Goal: Task Accomplishment & Management: Manage account settings

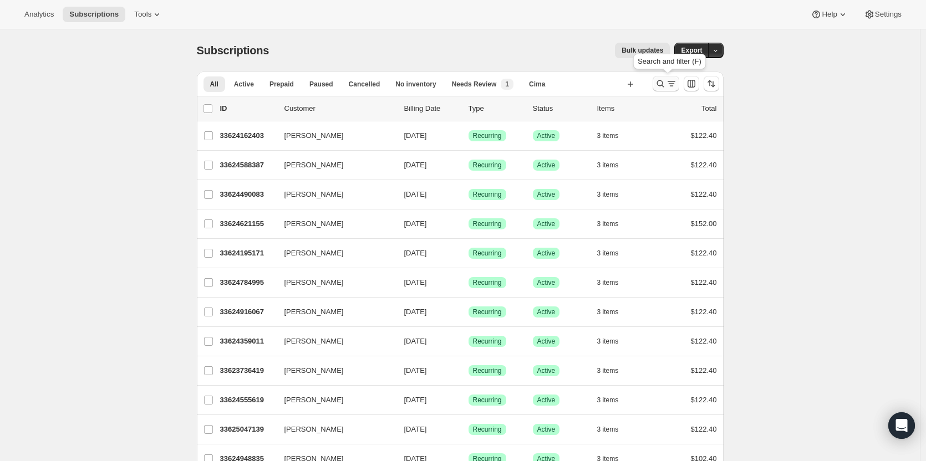
click at [660, 86] on icon "Search and filter results" at bounding box center [660, 83] width 11 height 11
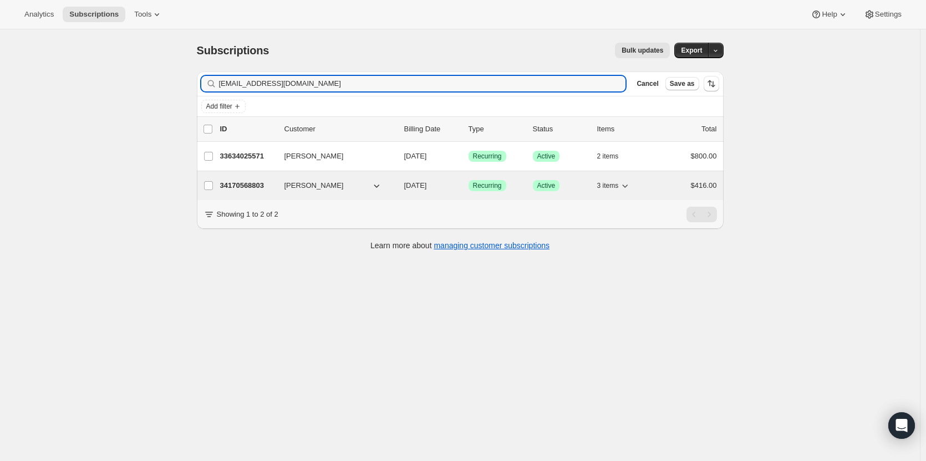
type input "[EMAIL_ADDRESS][DOMAIN_NAME]"
click at [367, 190] on button "[PERSON_NAME]" at bounding box center [333, 186] width 111 height 18
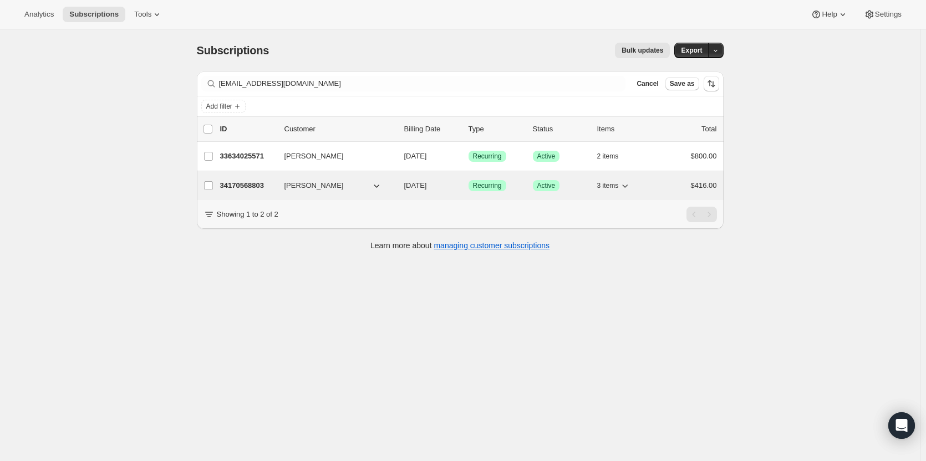
click at [236, 186] on p "34170568803" at bounding box center [247, 185] width 55 height 11
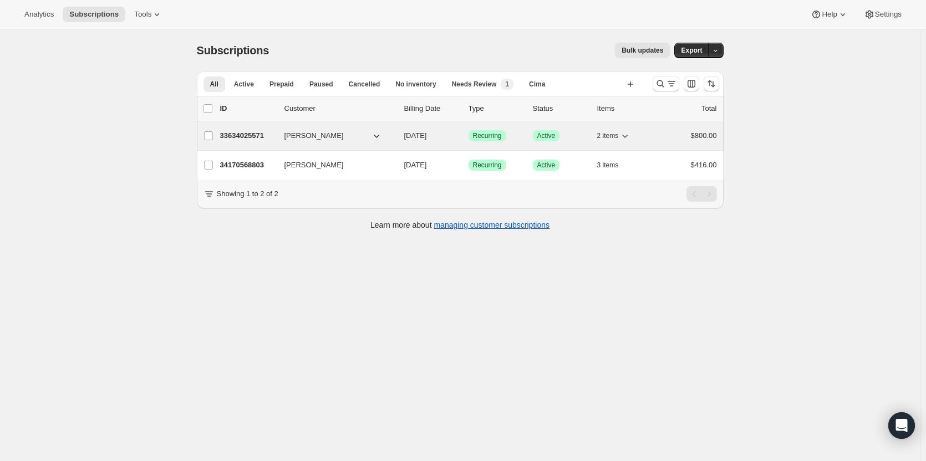
click at [240, 136] on p "33634025571" at bounding box center [247, 135] width 55 height 11
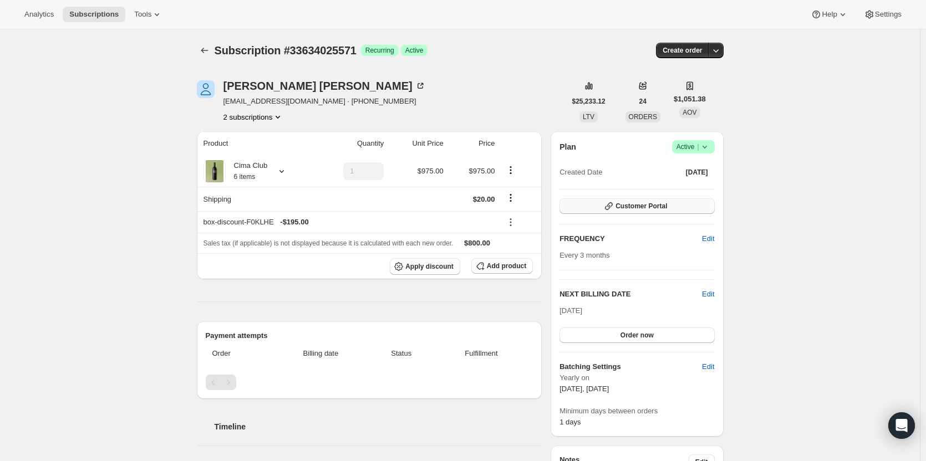
click at [683, 207] on button "Customer Portal" at bounding box center [636, 206] width 155 height 16
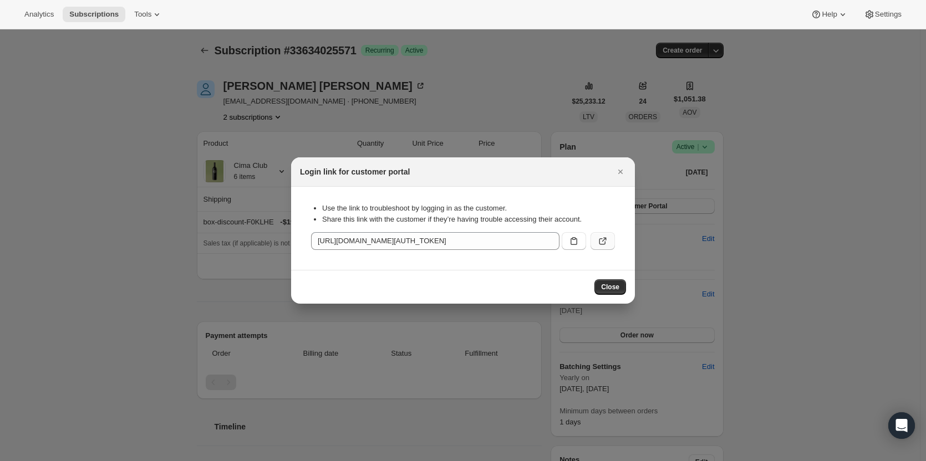
click at [607, 244] on icon ":rrd:" at bounding box center [602, 241] width 11 height 11
click at [620, 171] on icon "Close" at bounding box center [620, 172] width 4 height 4
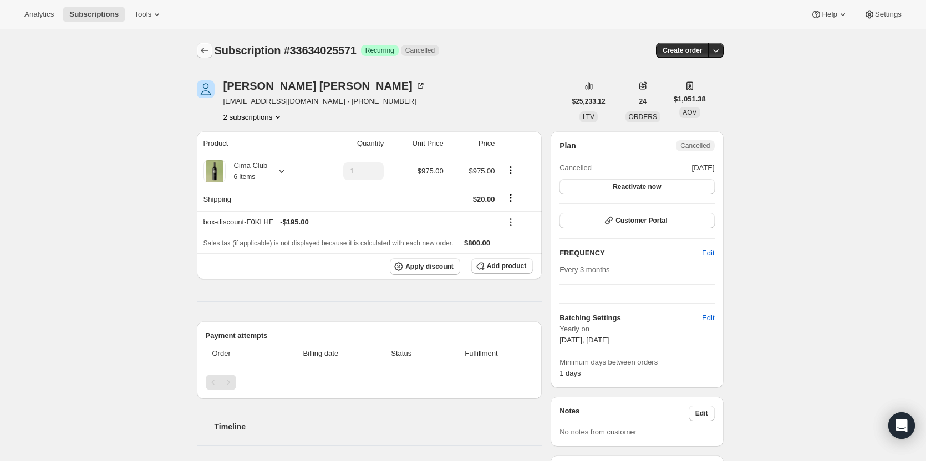
click at [208, 52] on icon "Subscriptions" at bounding box center [204, 50] width 11 height 11
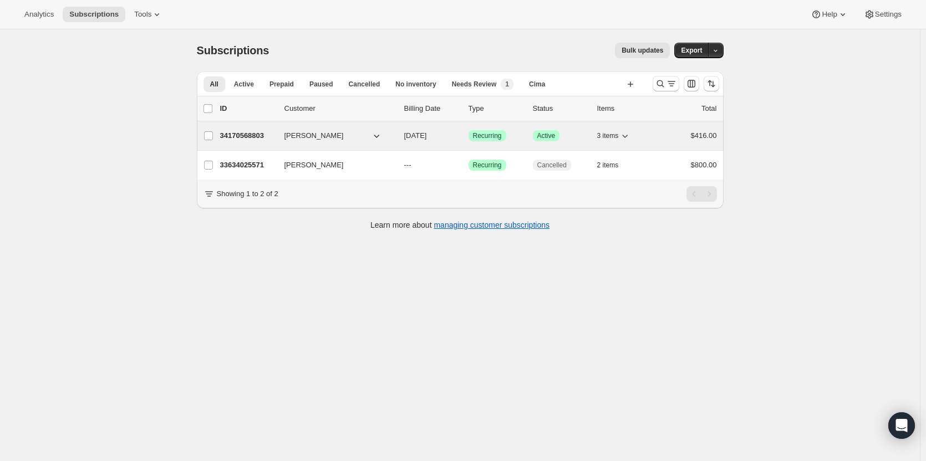
click at [366, 135] on button "Denise Terpstra" at bounding box center [333, 136] width 111 height 18
click at [223, 135] on p "34170568803" at bounding box center [247, 135] width 55 height 11
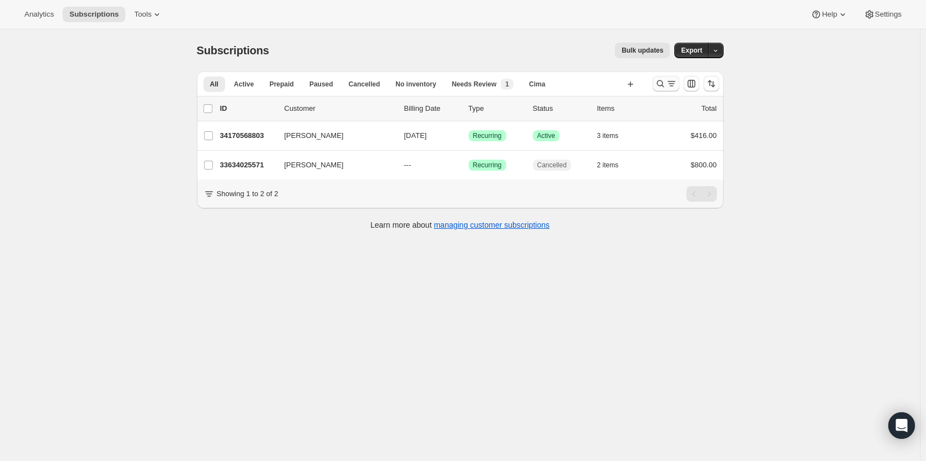
click at [658, 83] on icon "Search and filter results" at bounding box center [660, 83] width 11 height 11
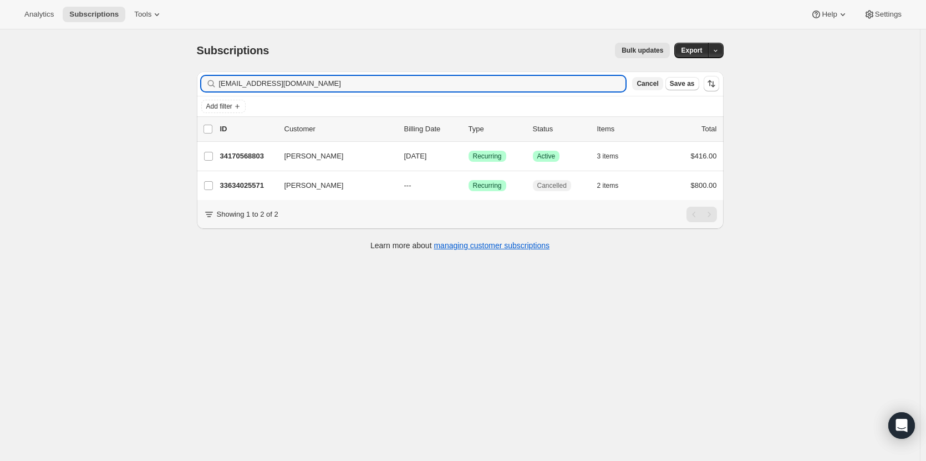
click at [643, 88] on button "Cancel" at bounding box center [647, 83] width 30 height 13
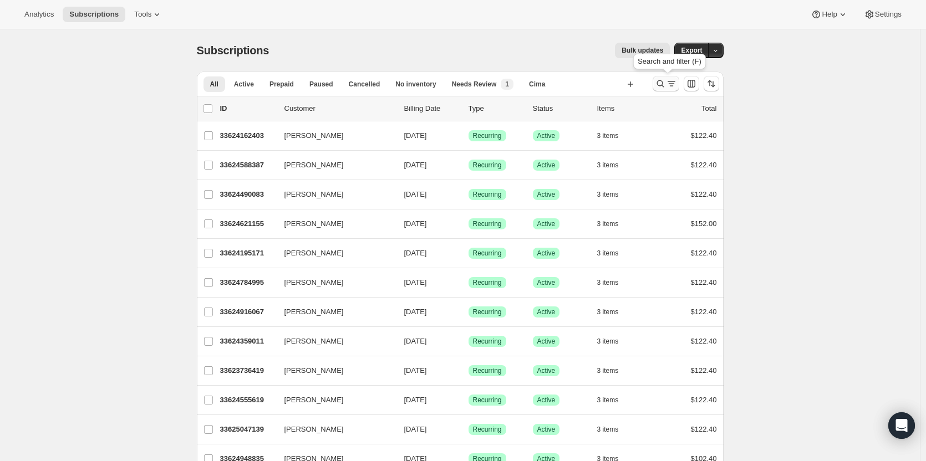
click at [662, 87] on icon "Search and filter results" at bounding box center [660, 83] width 11 height 11
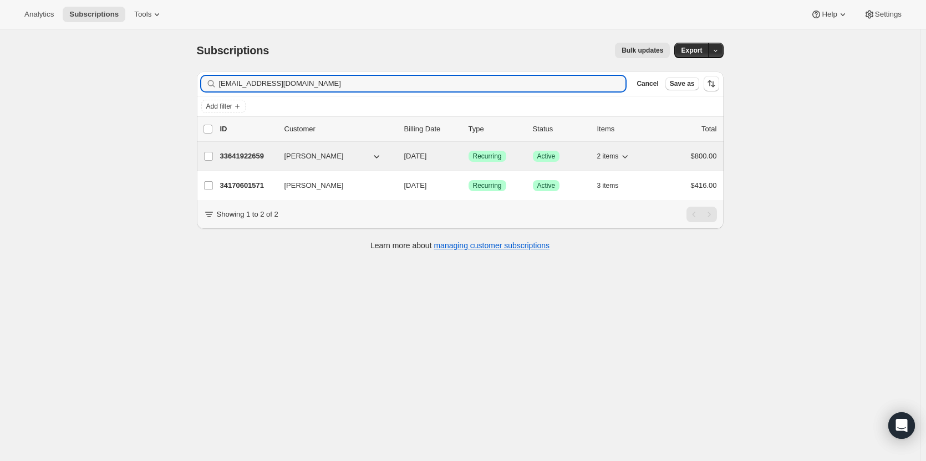
type input "rdbgolfer@msn.com"
click at [334, 156] on button "Robert Dibiase" at bounding box center [333, 156] width 111 height 18
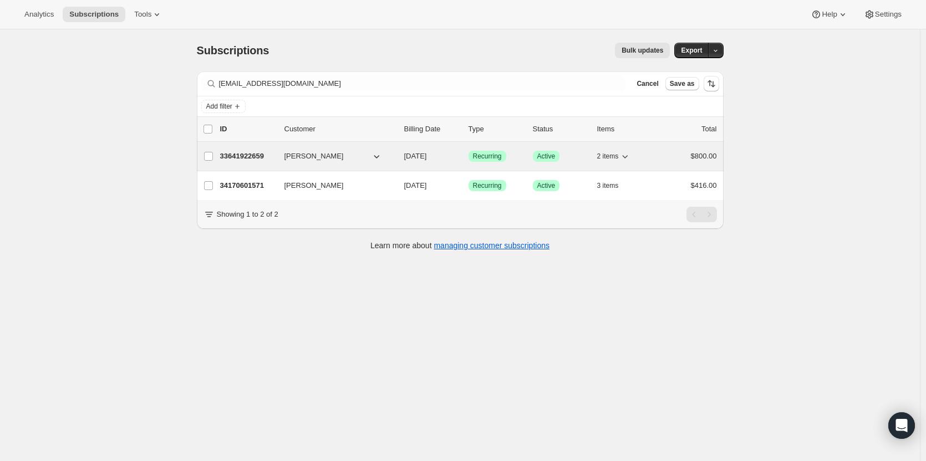
click at [260, 161] on p "33641922659" at bounding box center [247, 156] width 55 height 11
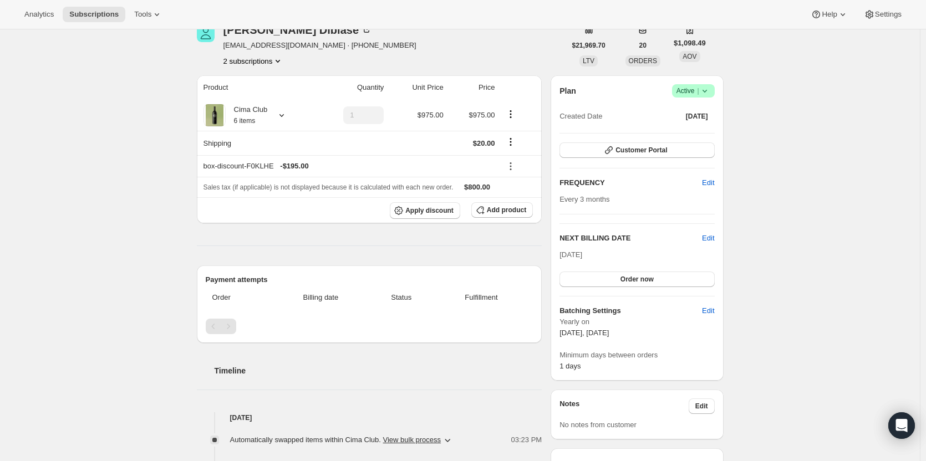
scroll to position [55, 0]
click at [665, 146] on button "Customer Portal" at bounding box center [636, 152] width 155 height 16
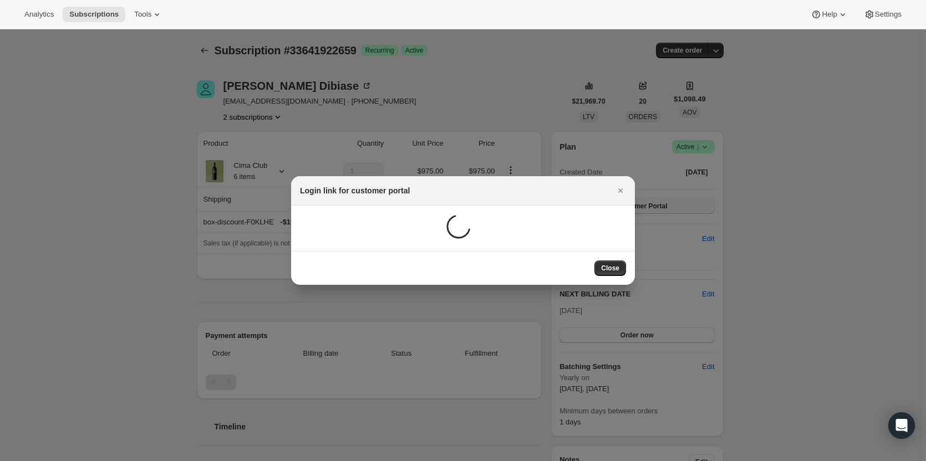
scroll to position [0, 0]
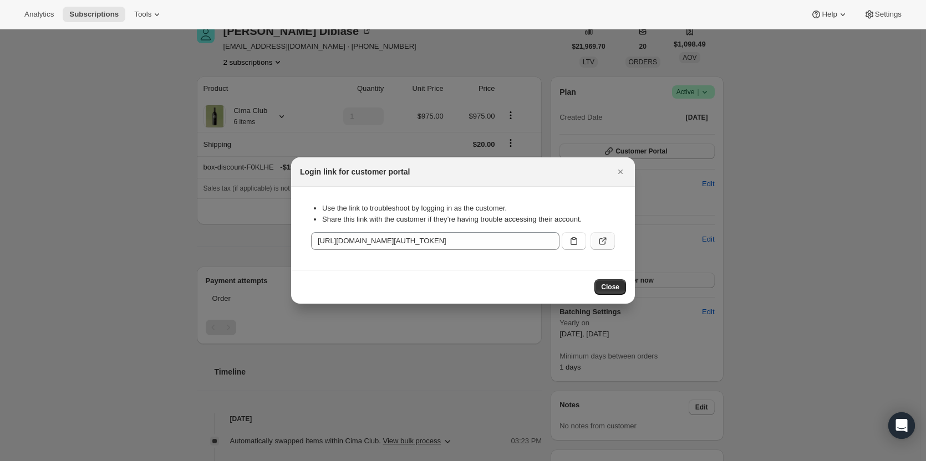
click at [600, 242] on icon ":rkj:" at bounding box center [602, 241] width 7 height 7
click at [619, 174] on icon "Close" at bounding box center [620, 171] width 11 height 11
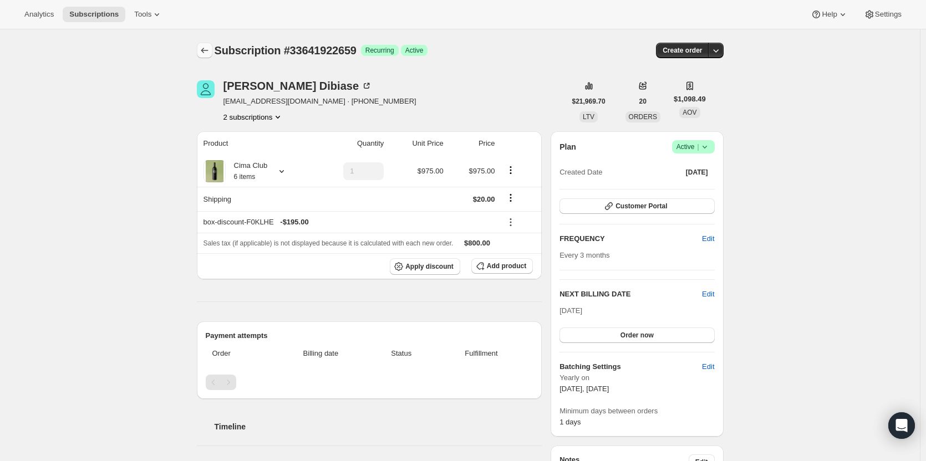
click at [205, 53] on icon "Subscriptions" at bounding box center [204, 50] width 11 height 11
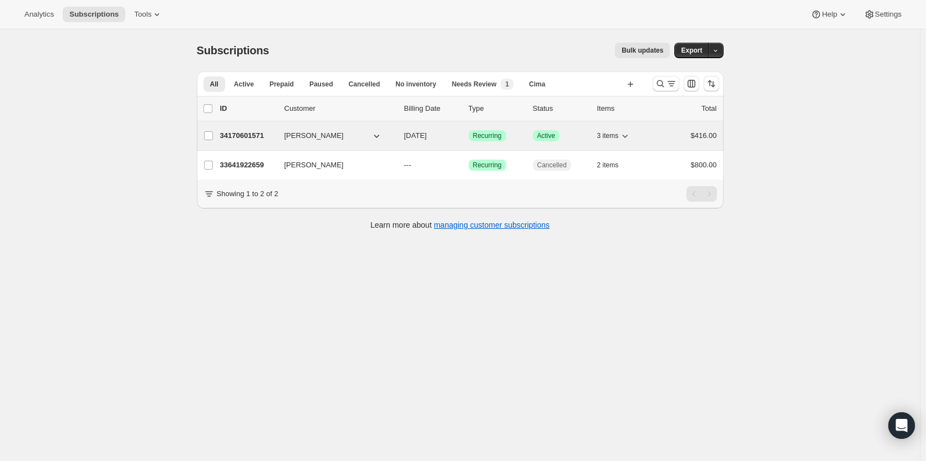
click at [303, 136] on span "Robert Dibiase" at bounding box center [313, 135] width 59 height 11
click at [247, 133] on p "34170601571" at bounding box center [247, 135] width 55 height 11
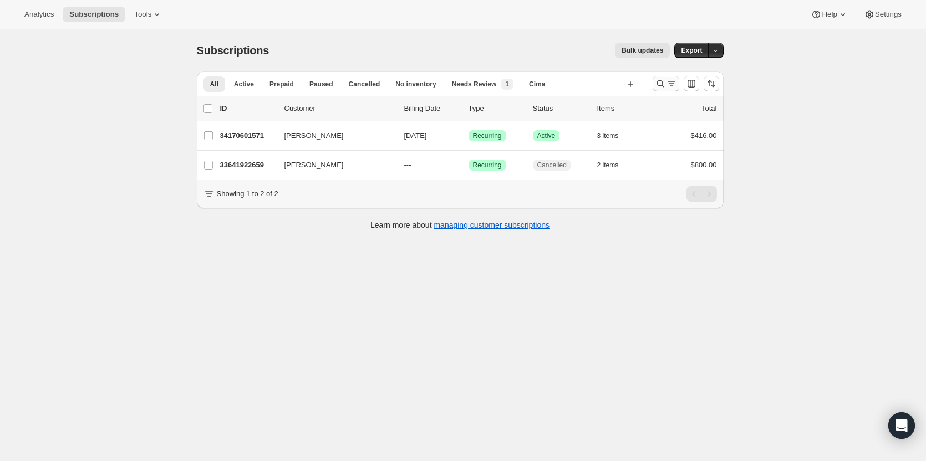
click at [667, 78] on button "Search and filter results" at bounding box center [665, 84] width 27 height 16
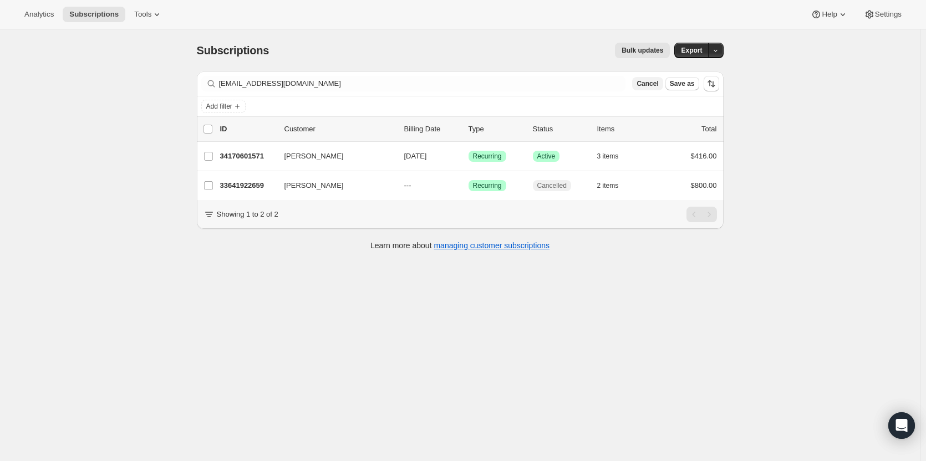
click at [651, 83] on span "Cancel" at bounding box center [647, 83] width 22 height 9
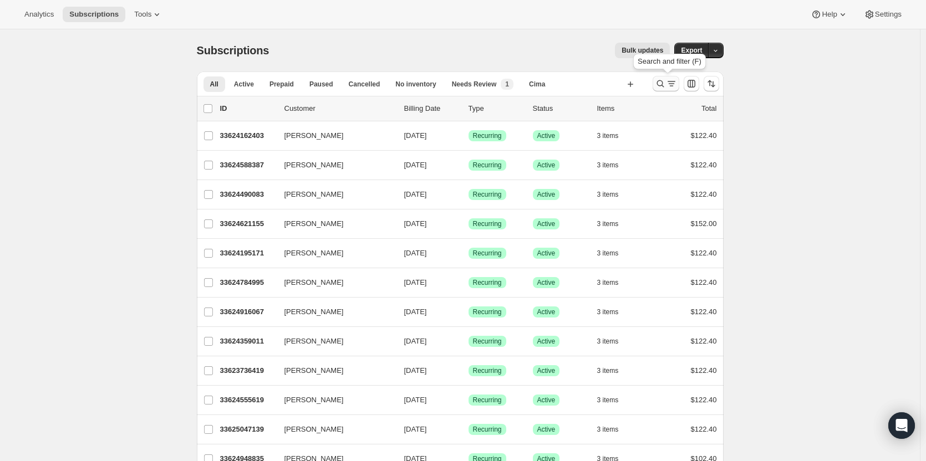
click at [663, 82] on icon "Search and filter results" at bounding box center [659, 83] width 7 height 7
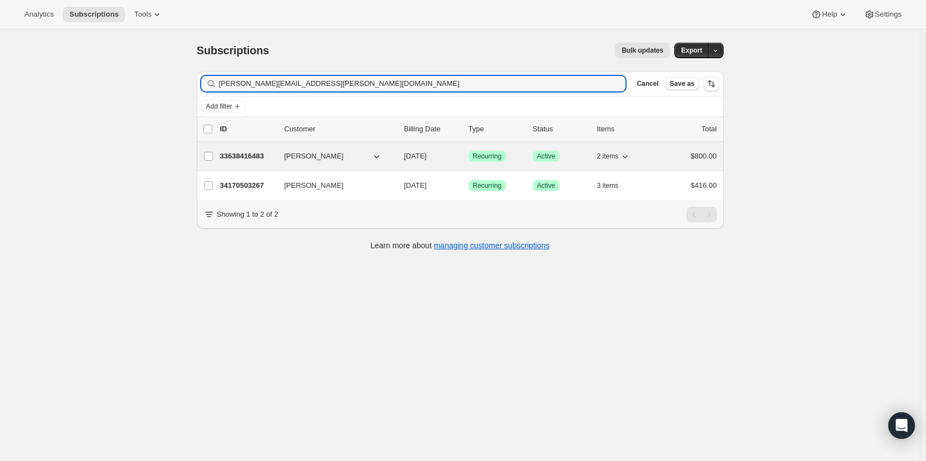
type input "steve.lombardi@gmail.com"
click at [245, 157] on p "33638416483" at bounding box center [247, 156] width 55 height 11
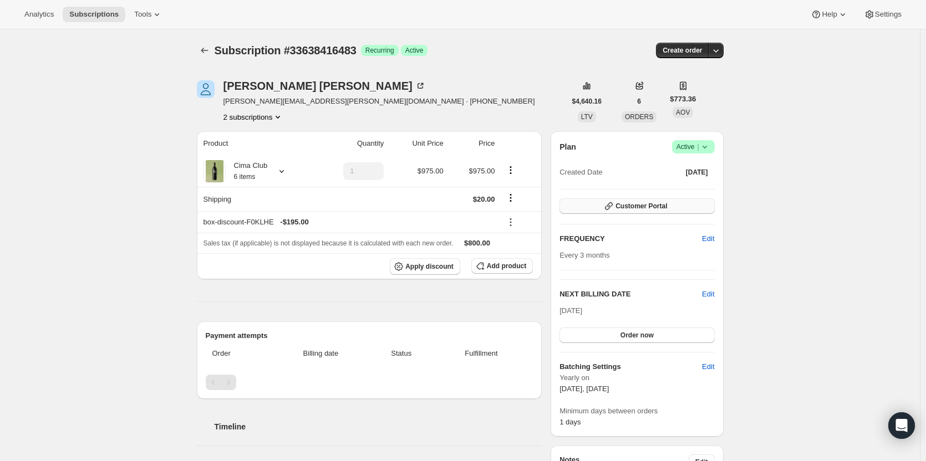
click at [676, 205] on button "Customer Portal" at bounding box center [636, 206] width 155 height 16
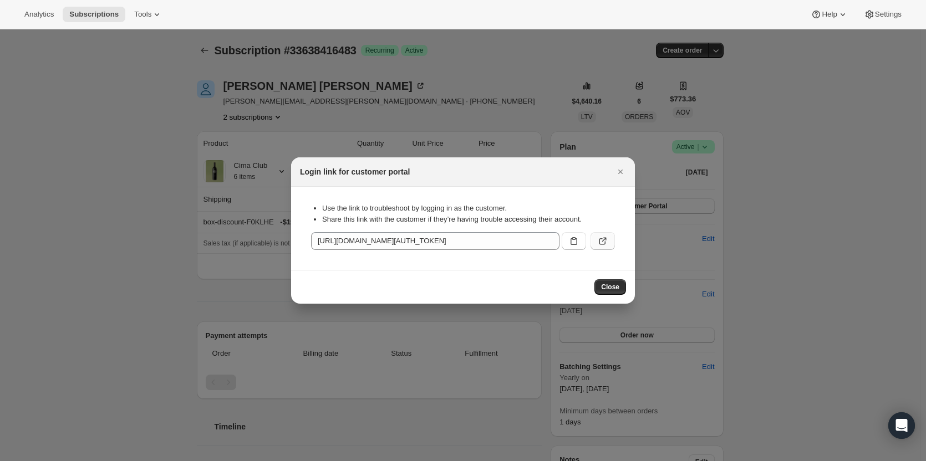
click at [600, 239] on icon ":rd4:" at bounding box center [602, 241] width 11 height 11
click at [622, 168] on icon "Close" at bounding box center [620, 171] width 11 height 11
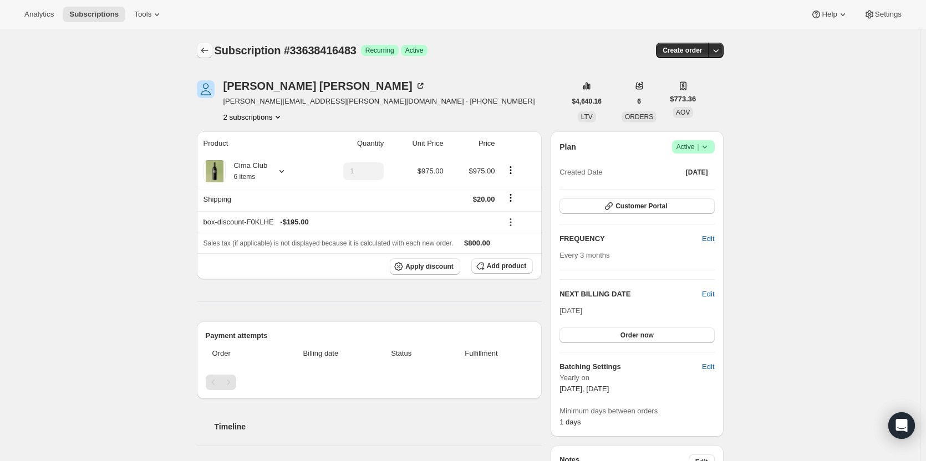
click at [210, 54] on icon "Subscriptions" at bounding box center [204, 50] width 11 height 11
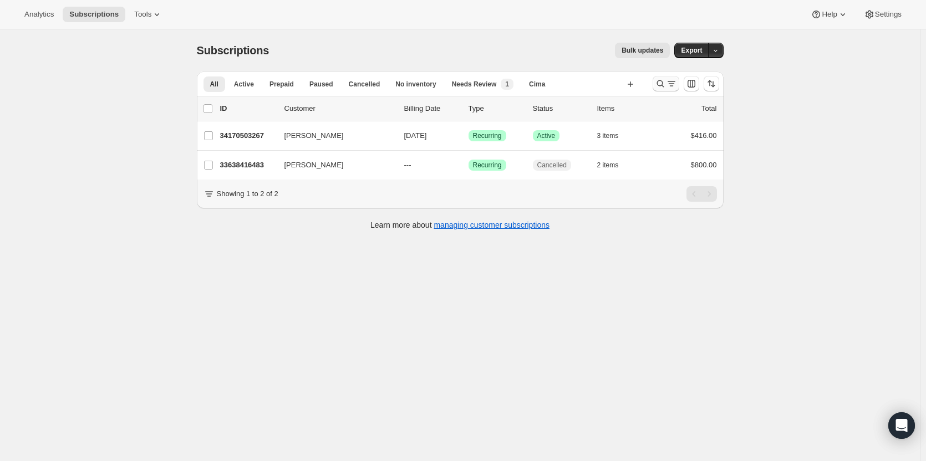
click at [661, 83] on icon "Search and filter results" at bounding box center [660, 83] width 11 height 11
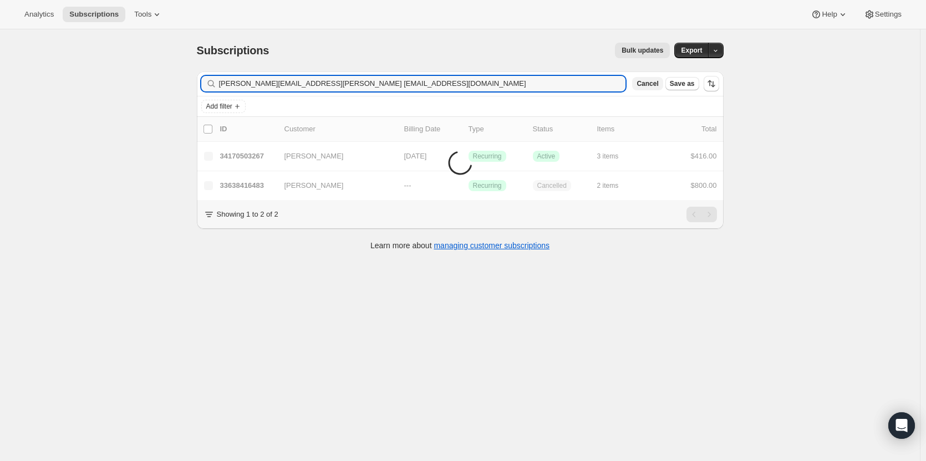
type input "steve.lombardi@gmail.comn myhoneyde4696@yahoo.com"
click at [654, 84] on span "Cancel" at bounding box center [647, 83] width 22 height 9
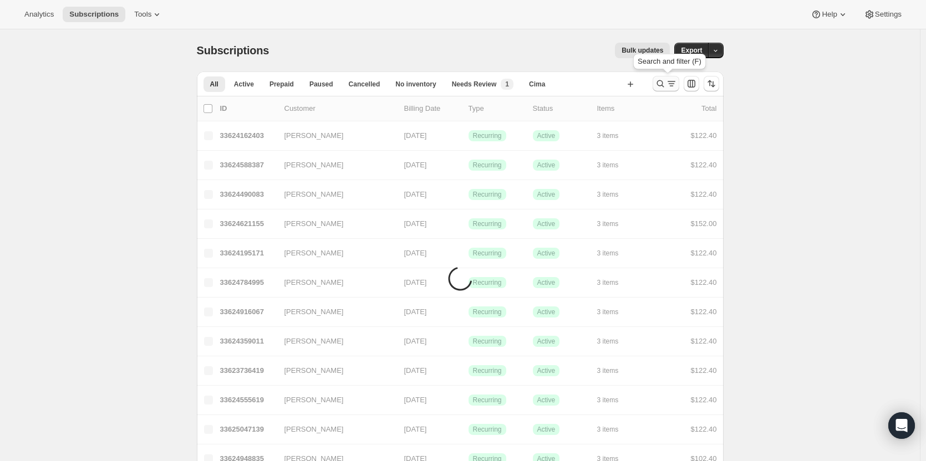
click at [658, 86] on icon "Search and filter results" at bounding box center [660, 83] width 11 height 11
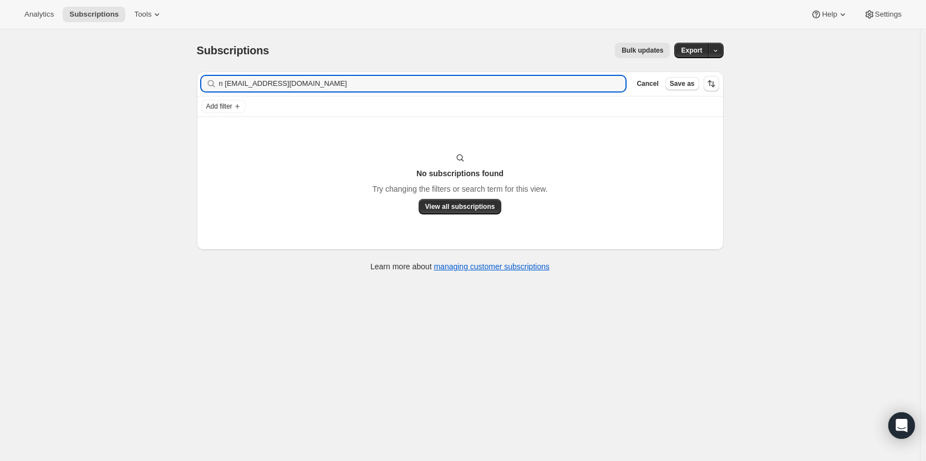
drag, startPoint x: 226, startPoint y: 84, endPoint x: 171, endPoint y: 80, distance: 55.0
click at [171, 80] on div "Subscriptions. This page is ready Subscriptions Bulk updates More actions Bulk …" at bounding box center [459, 259] width 919 height 461
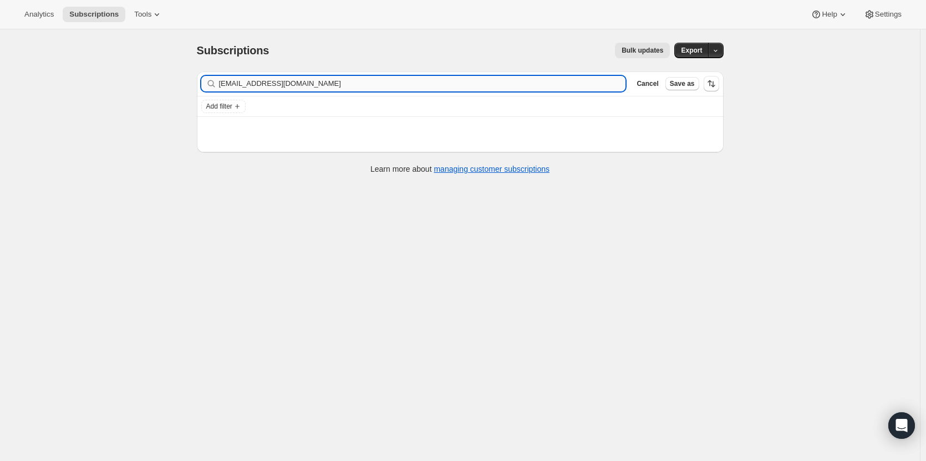
click at [346, 84] on input "myhoneyde4696@yahoo.com" at bounding box center [422, 84] width 407 height 16
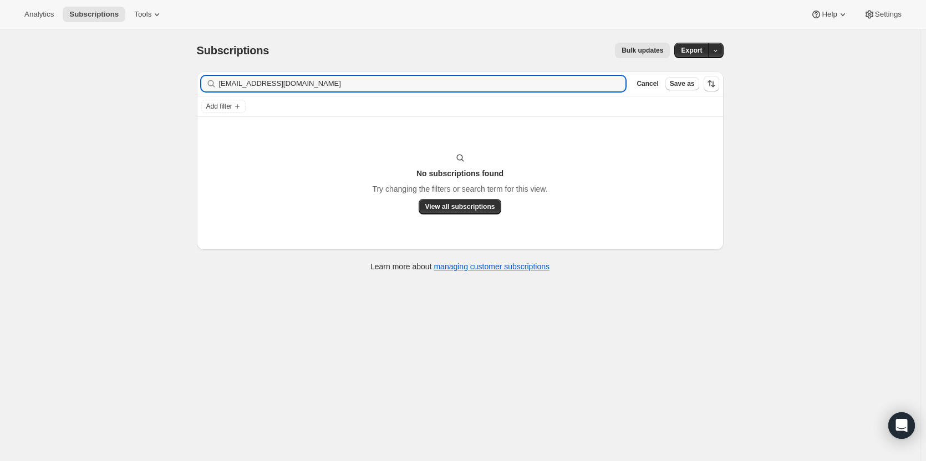
drag, startPoint x: 338, startPoint y: 86, endPoint x: 159, endPoint y: 81, distance: 179.1
click at [159, 81] on div "Subscriptions. This page is ready Subscriptions Bulk updates More actions Bulk …" at bounding box center [459, 259] width 919 height 461
type input "myhoneyde4696@yahoo.com"
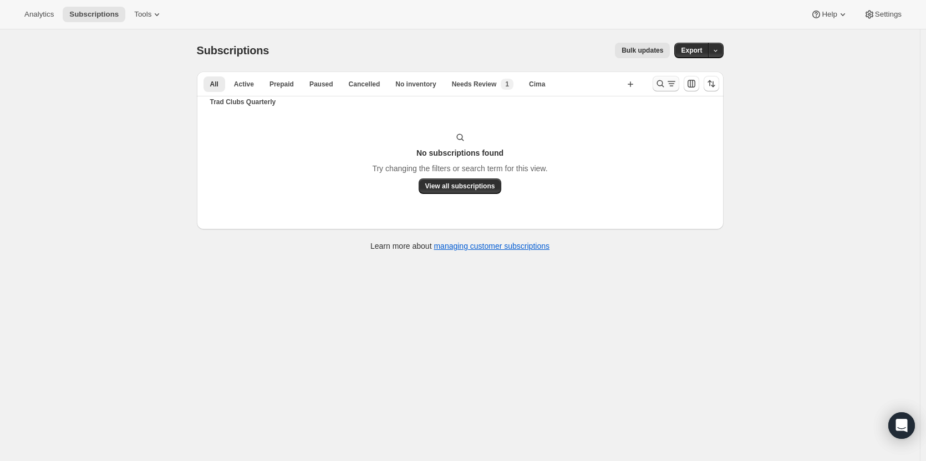
click at [658, 89] on button "Search and filter results" at bounding box center [665, 84] width 27 height 16
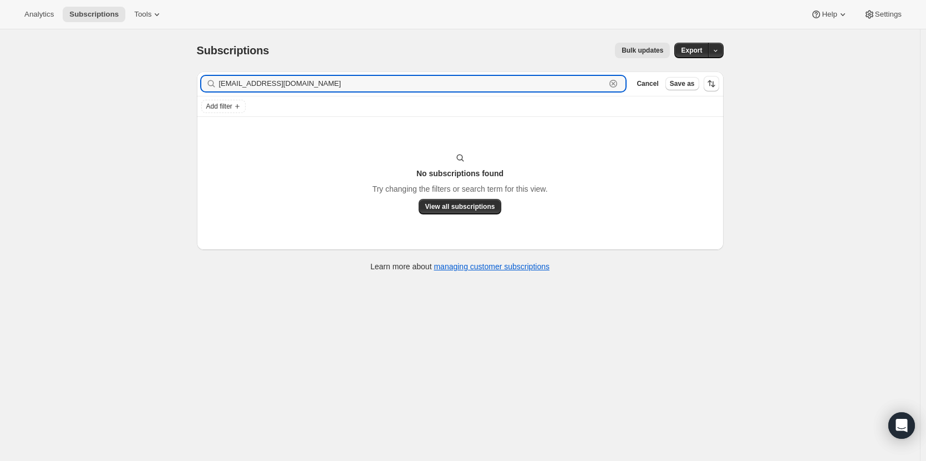
click at [617, 86] on icon "button" at bounding box center [613, 84] width 8 height 8
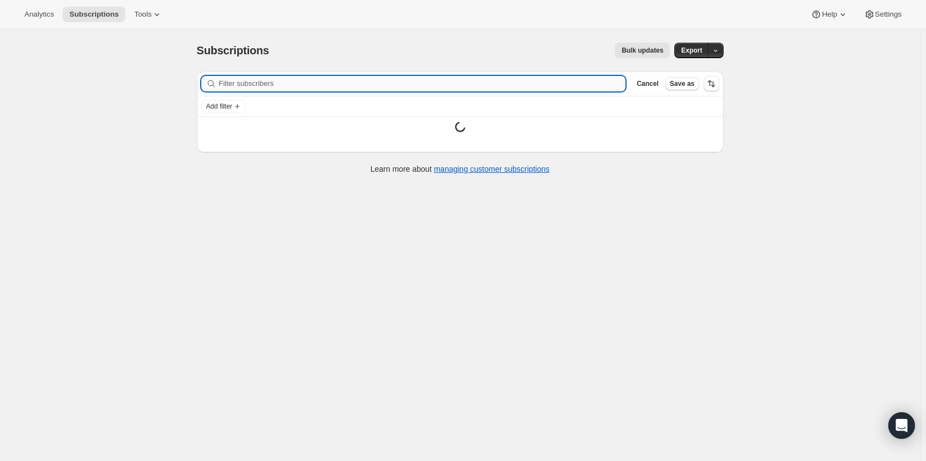
paste input "Kristen Henderson"
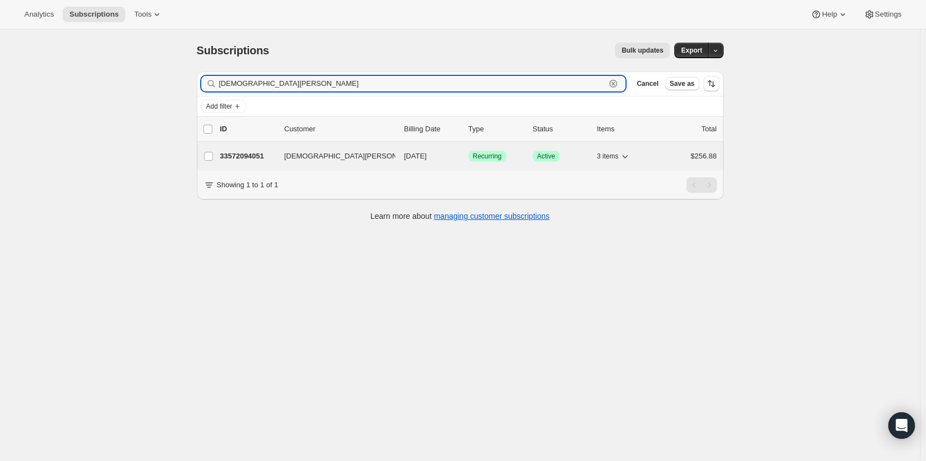
type input "Kristen Henderson"
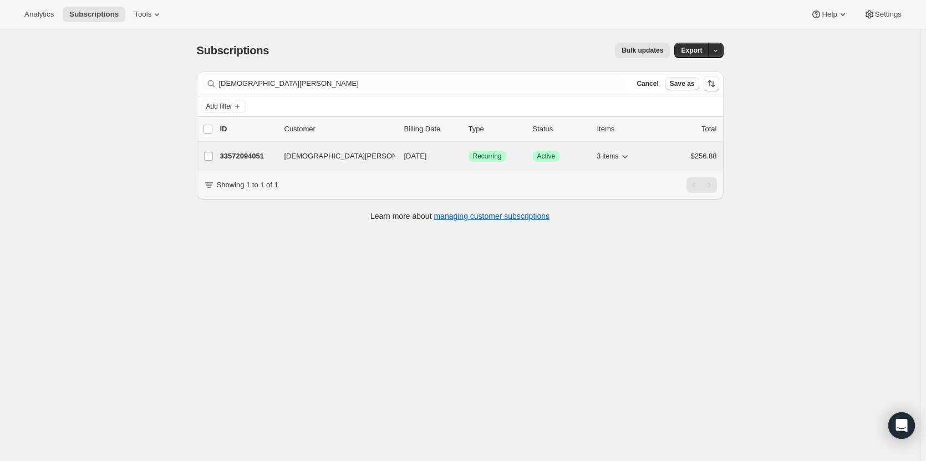
click at [249, 154] on p "33572094051" at bounding box center [247, 156] width 55 height 11
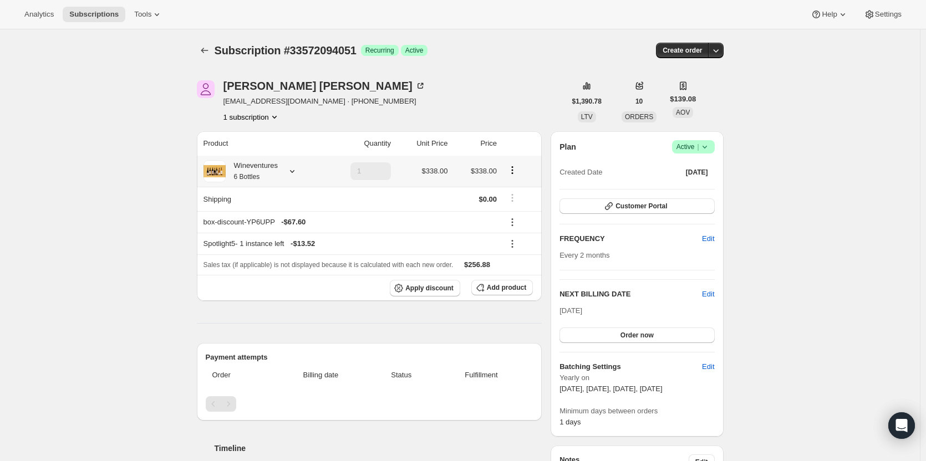
click at [249, 174] on small "6 Bottles" at bounding box center [247, 177] width 26 height 8
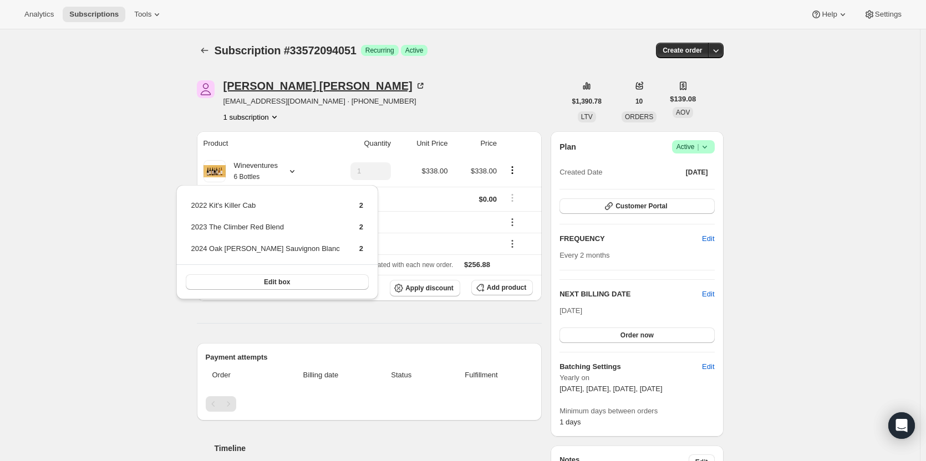
click at [236, 87] on div "Kristen Henderson" at bounding box center [324, 85] width 202 height 11
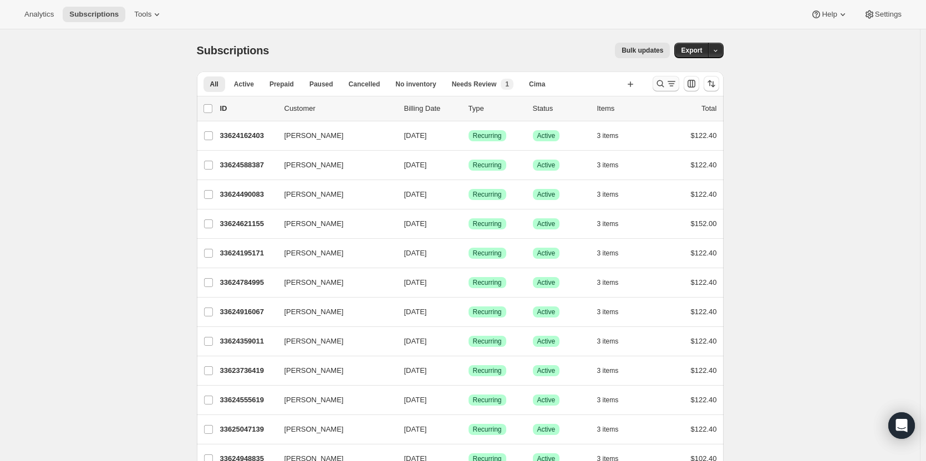
click at [658, 83] on icon "Search and filter results" at bounding box center [660, 83] width 11 height 11
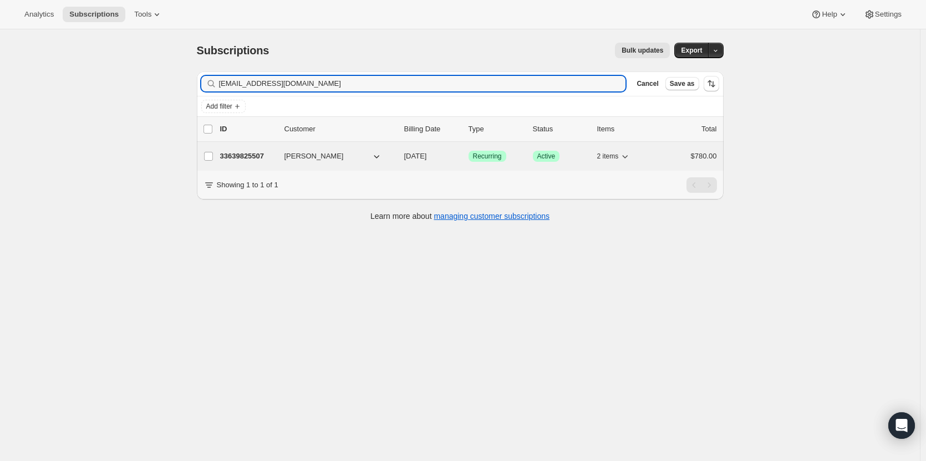
type input "jkchen22@comcast.net"
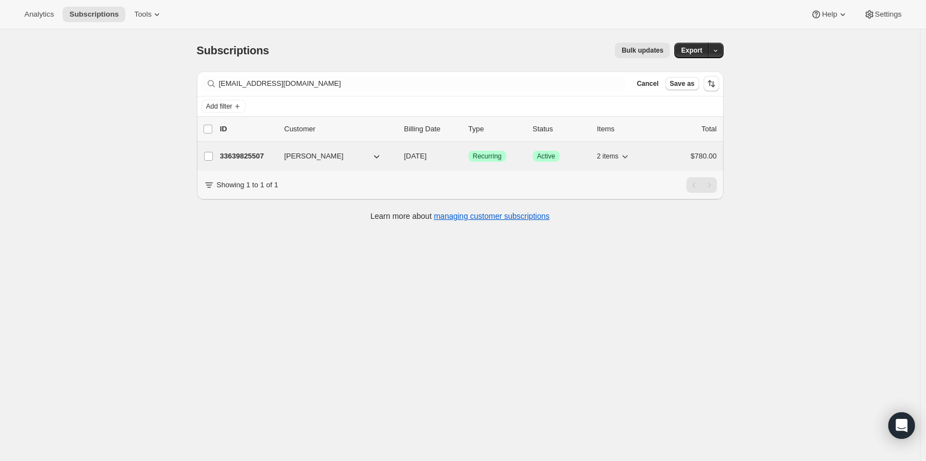
click at [252, 157] on p "33639825507" at bounding box center [247, 156] width 55 height 11
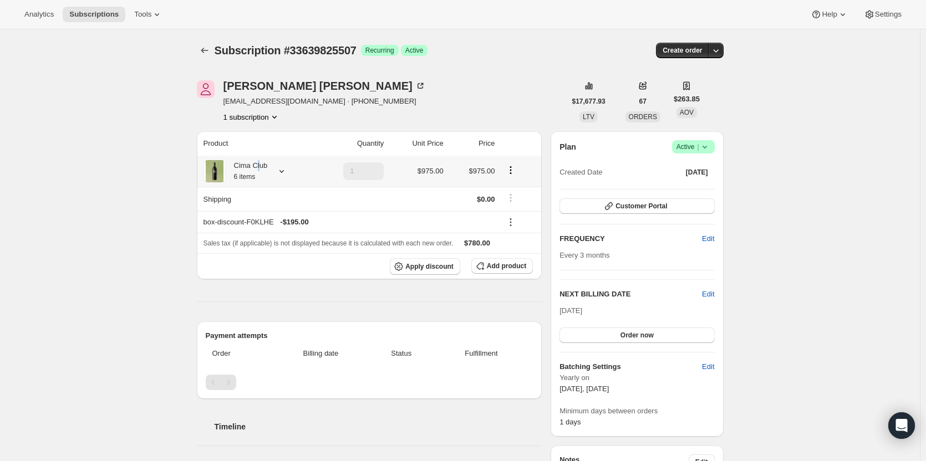
click at [260, 170] on div "Cima Club 6 items" at bounding box center [247, 171] width 42 height 22
click at [257, 167] on div "Cima Club 6 items" at bounding box center [247, 171] width 42 height 22
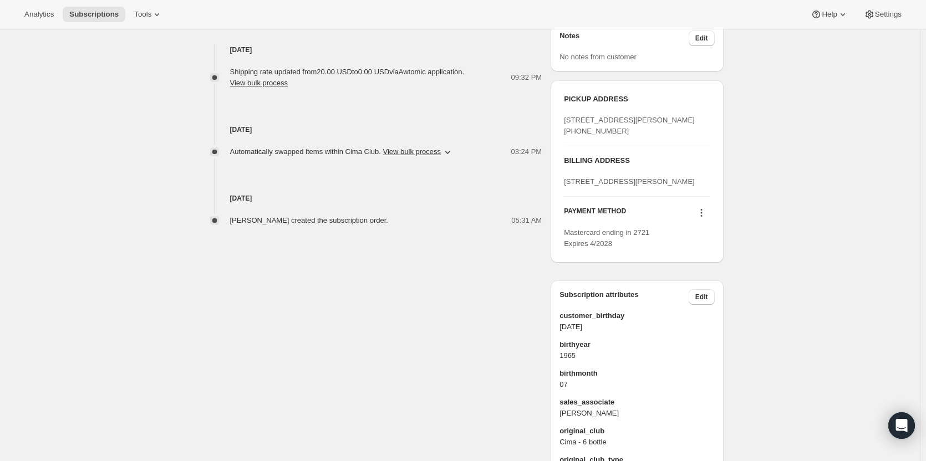
scroll to position [425, 0]
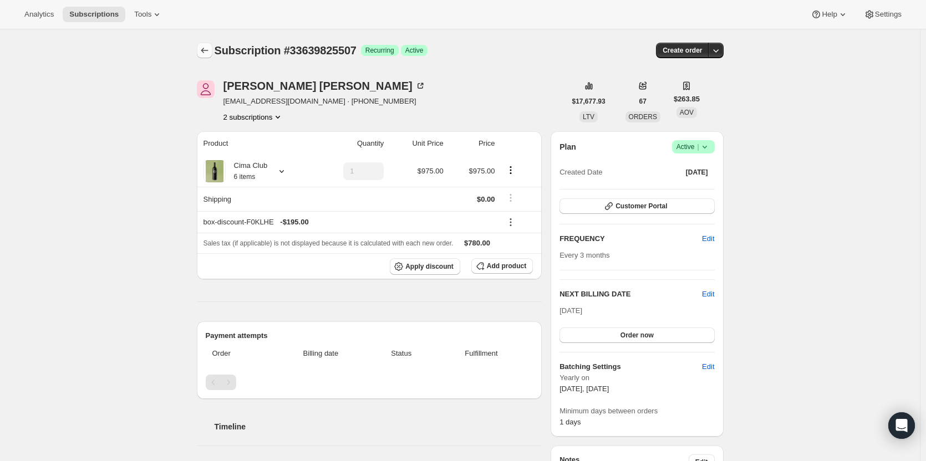
click at [205, 48] on icon "Subscriptions" at bounding box center [204, 50] width 11 height 11
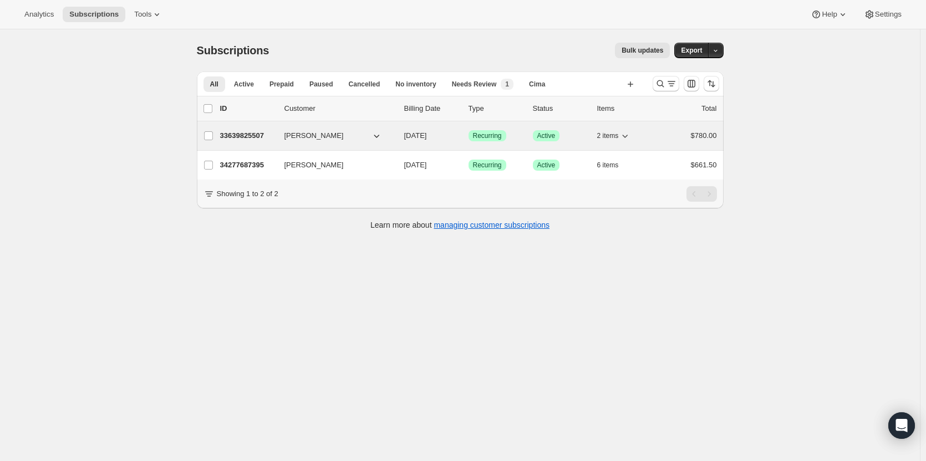
click at [257, 132] on p "33639825507" at bounding box center [247, 135] width 55 height 11
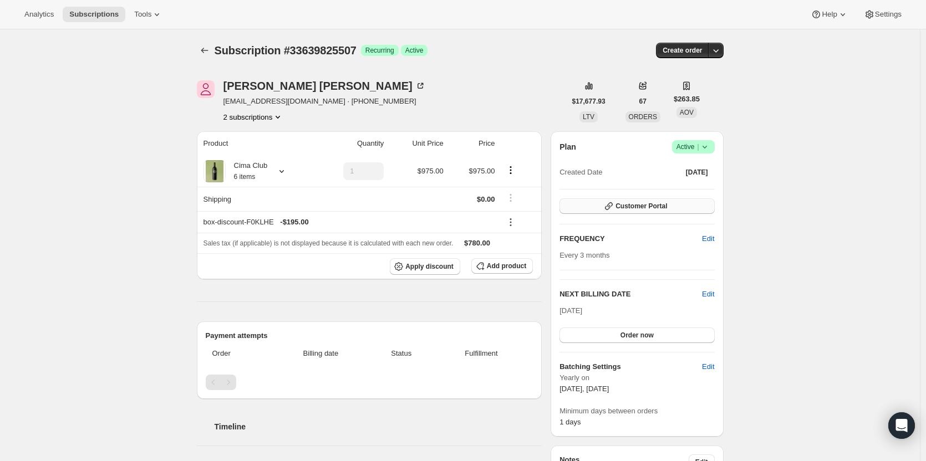
click at [679, 205] on button "Customer Portal" at bounding box center [636, 206] width 155 height 16
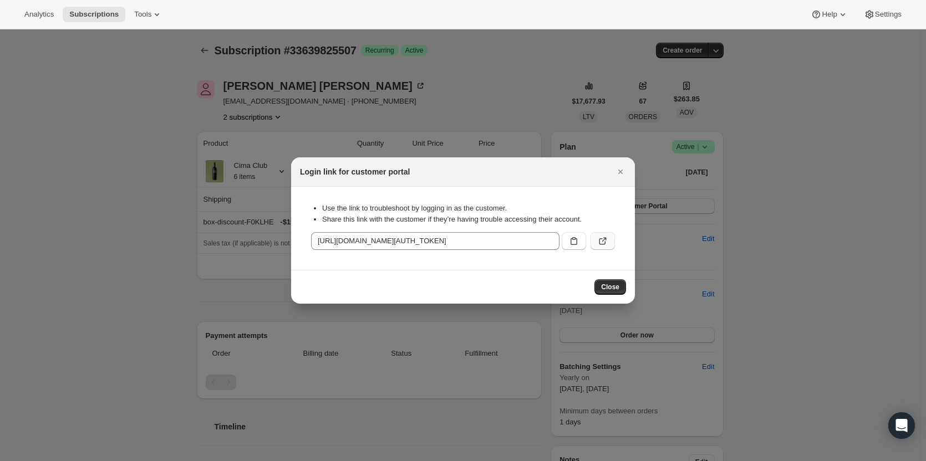
click at [603, 234] on button ":r63:" at bounding box center [602, 241] width 24 height 18
click at [624, 170] on icon "Close" at bounding box center [620, 171] width 11 height 11
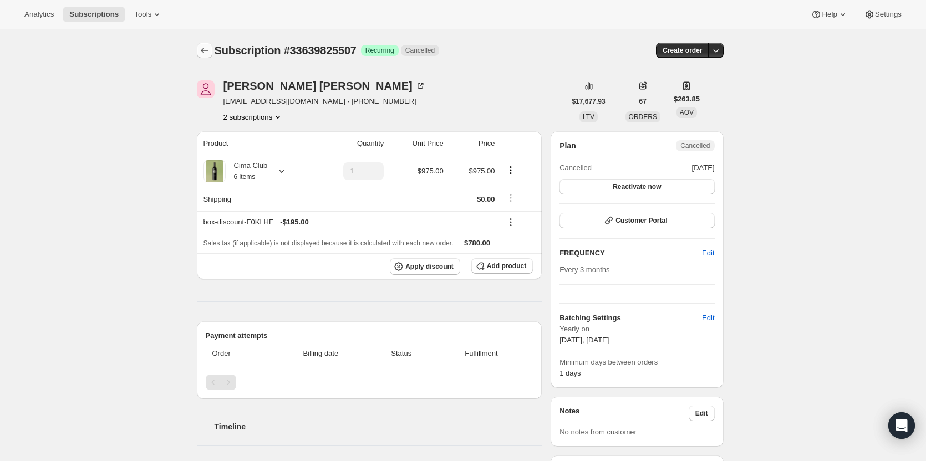
click at [209, 49] on icon "Subscriptions" at bounding box center [204, 50] width 11 height 11
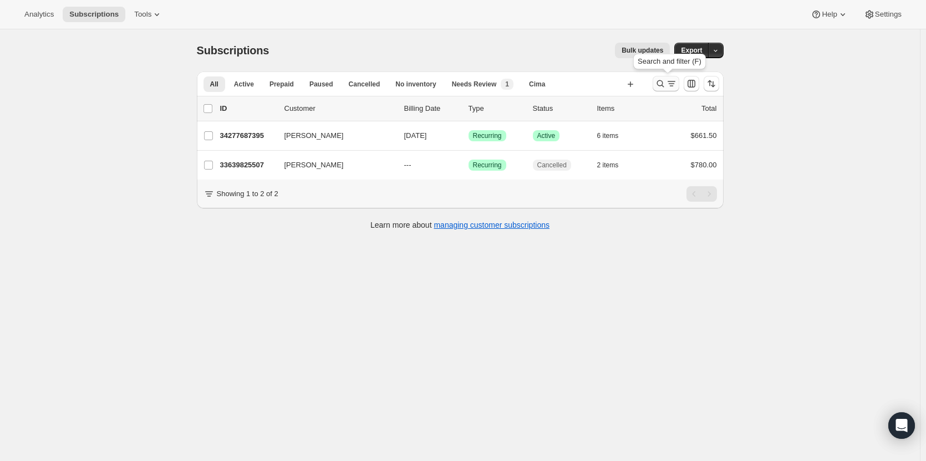
click at [656, 81] on button "Search and filter results" at bounding box center [665, 84] width 27 height 16
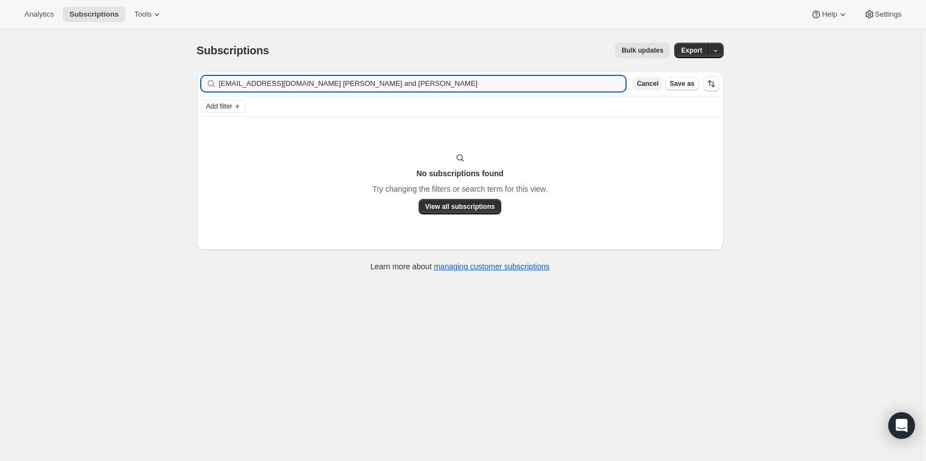
type input "[EMAIL_ADDRESS][DOMAIN_NAME] [PERSON_NAME] and [PERSON_NAME]"
click at [651, 85] on span "Cancel" at bounding box center [647, 83] width 22 height 9
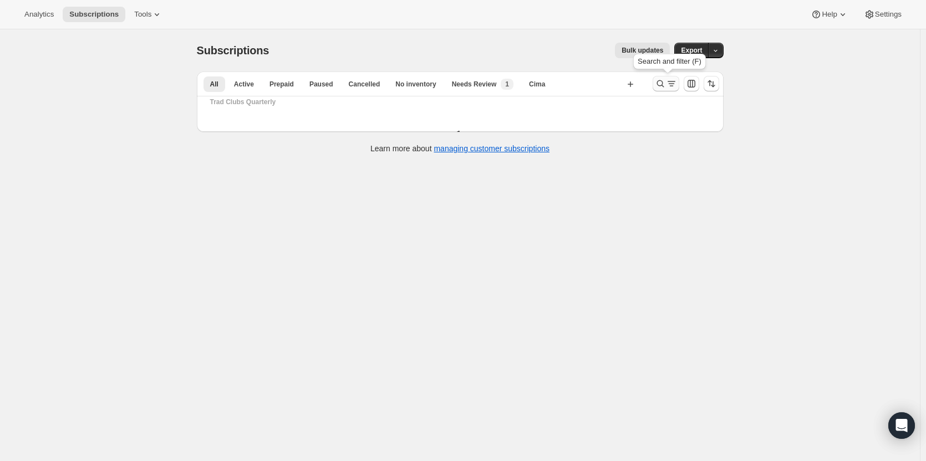
click at [663, 82] on icon "Search and filter results" at bounding box center [660, 83] width 11 height 11
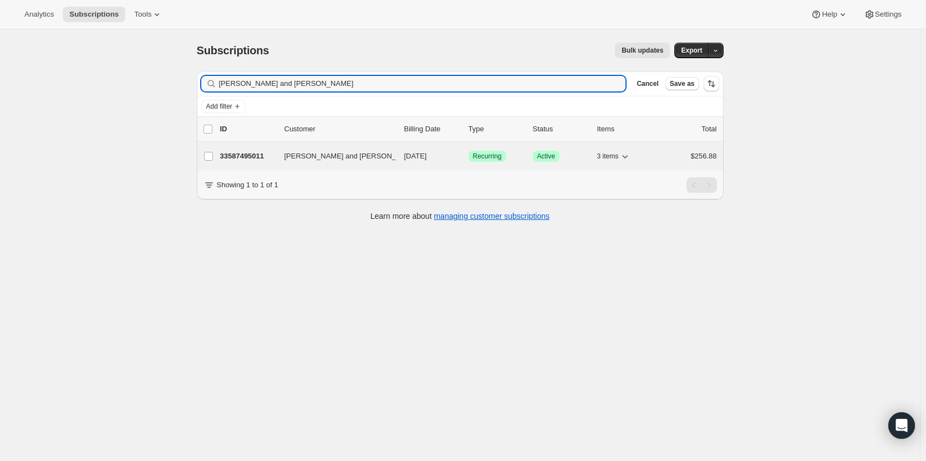
type input "Glenn and Cindy Bonagura"
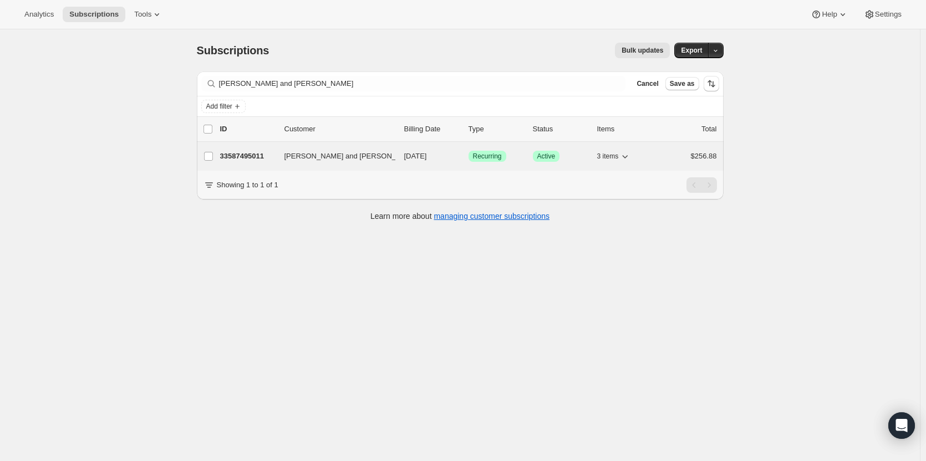
click at [244, 160] on p "33587495011" at bounding box center [247, 156] width 55 height 11
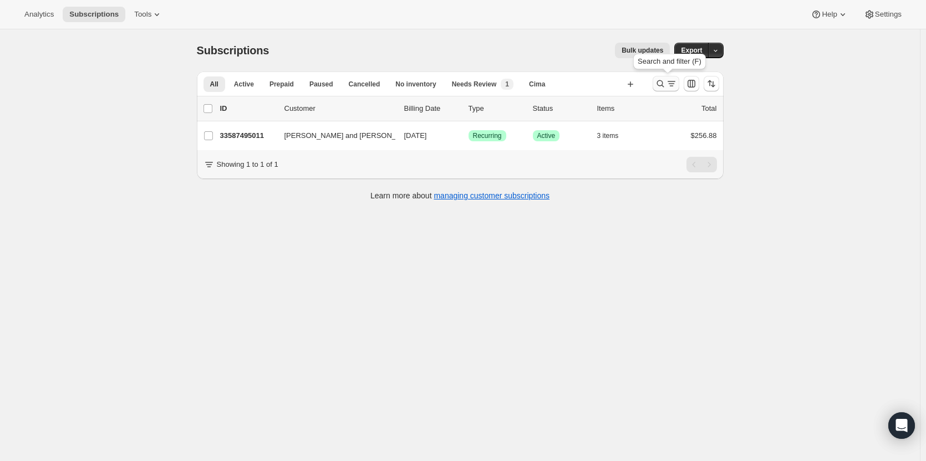
click at [660, 84] on icon "Search and filter results" at bounding box center [660, 83] width 11 height 11
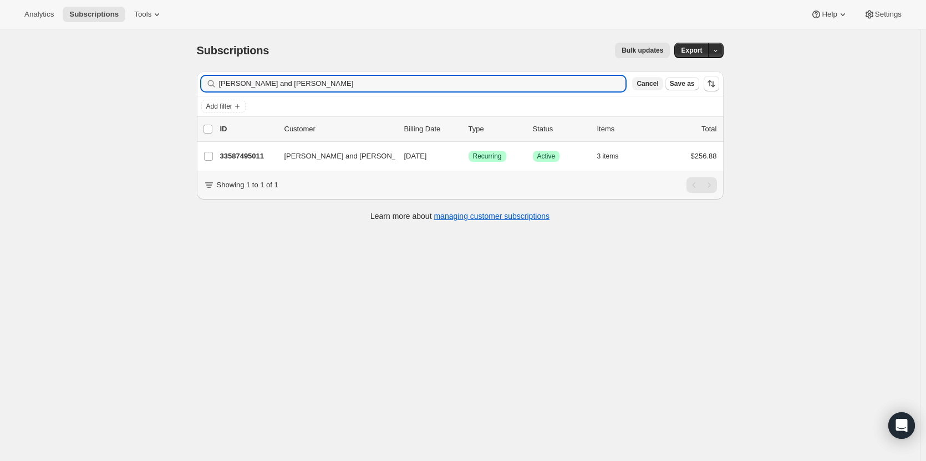
click at [649, 84] on span "Cancel" at bounding box center [647, 83] width 22 height 9
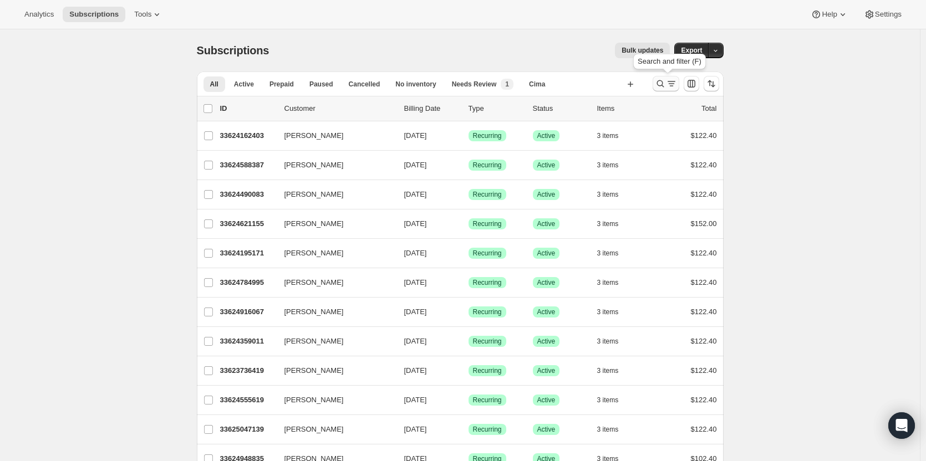
click at [663, 84] on icon "Search and filter results" at bounding box center [660, 83] width 11 height 11
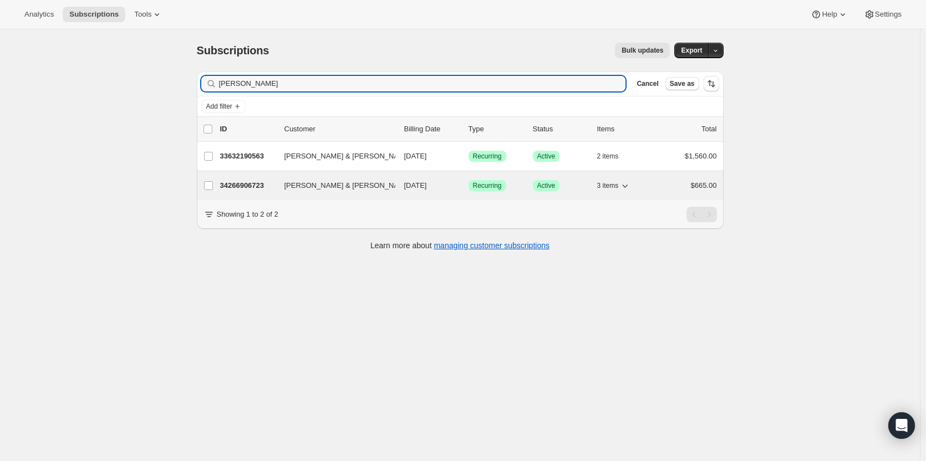
type input "Bonagura"
click at [412, 189] on icon "button" at bounding box center [417, 185] width 11 height 11
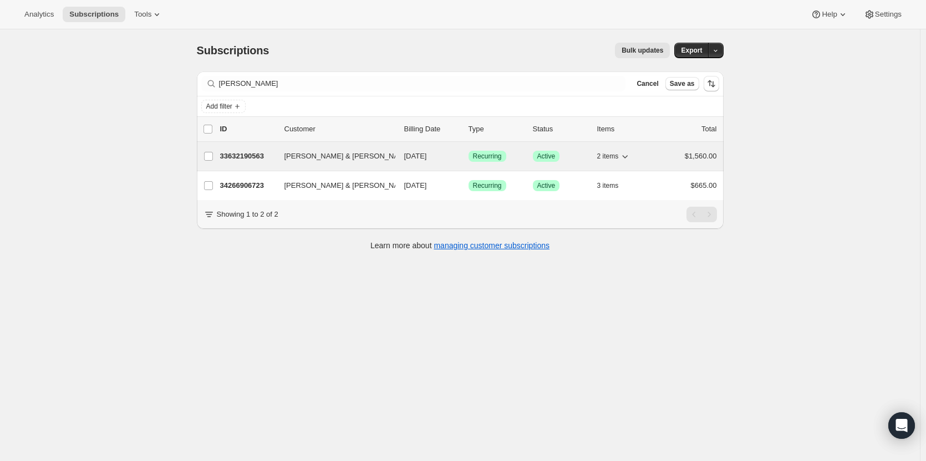
click at [236, 156] on p "33632190563" at bounding box center [247, 156] width 55 height 11
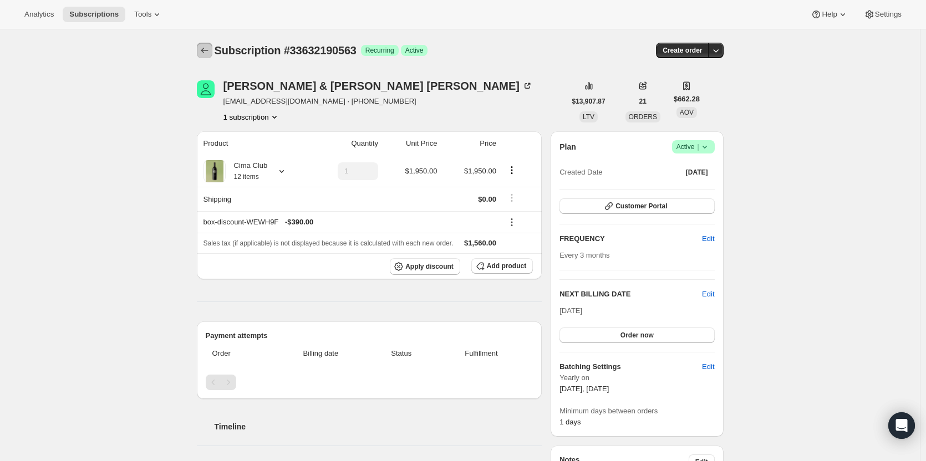
click at [212, 53] on button "Subscriptions" at bounding box center [205, 51] width 16 height 16
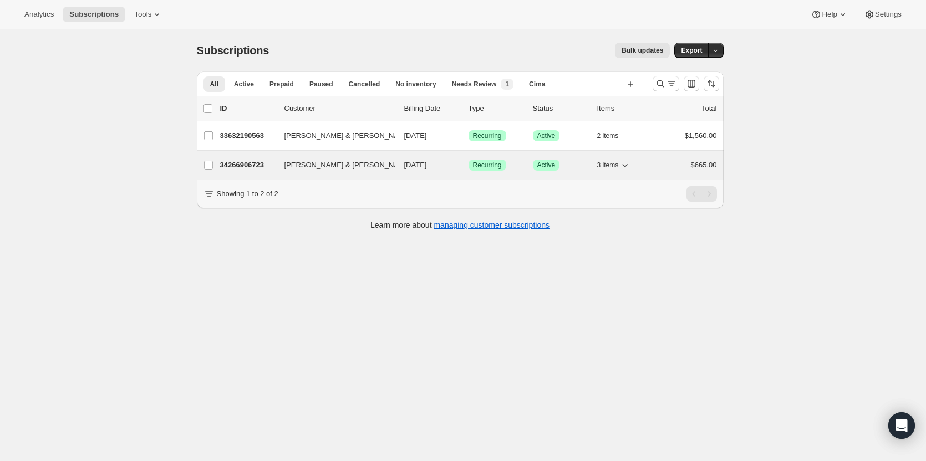
click at [251, 167] on p "34266906723" at bounding box center [247, 165] width 55 height 11
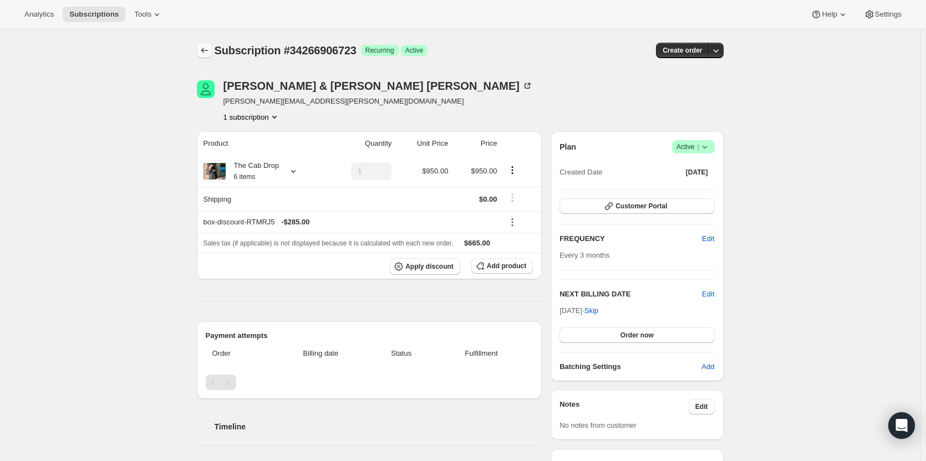
click at [210, 55] on icon "Subscriptions" at bounding box center [204, 50] width 11 height 11
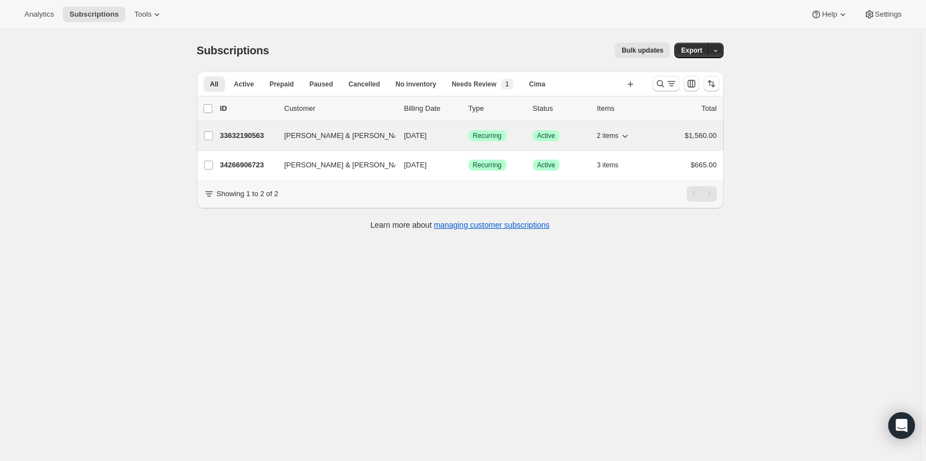
click at [250, 132] on p "33632190563" at bounding box center [247, 135] width 55 height 11
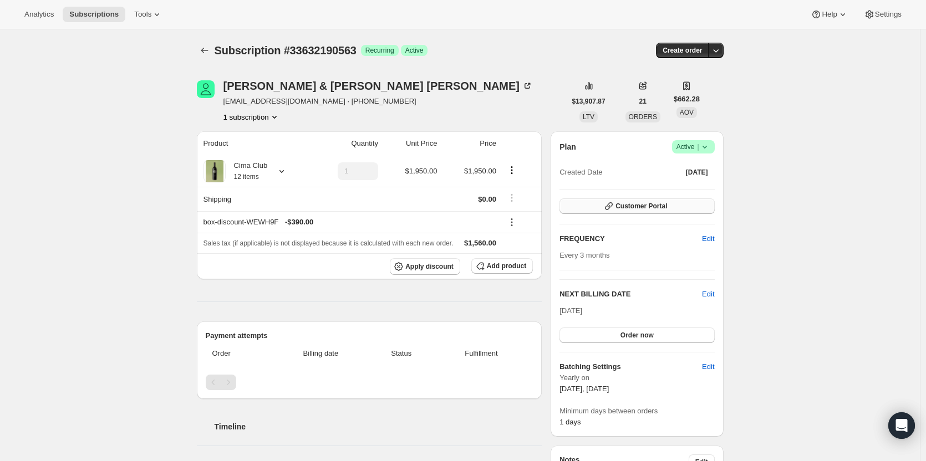
click at [682, 204] on button "Customer Portal" at bounding box center [636, 206] width 155 height 16
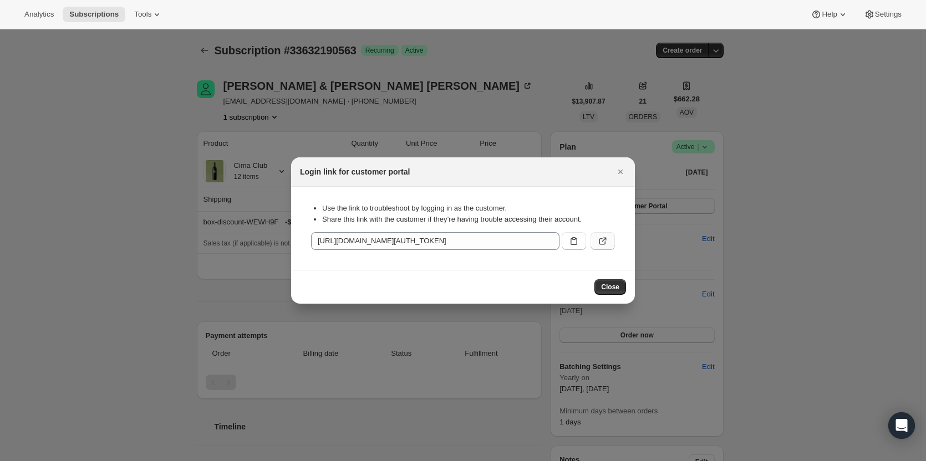
click at [605, 243] on icon ":r10i:" at bounding box center [602, 241] width 7 height 7
click at [619, 174] on icon "Close" at bounding box center [620, 171] width 11 height 11
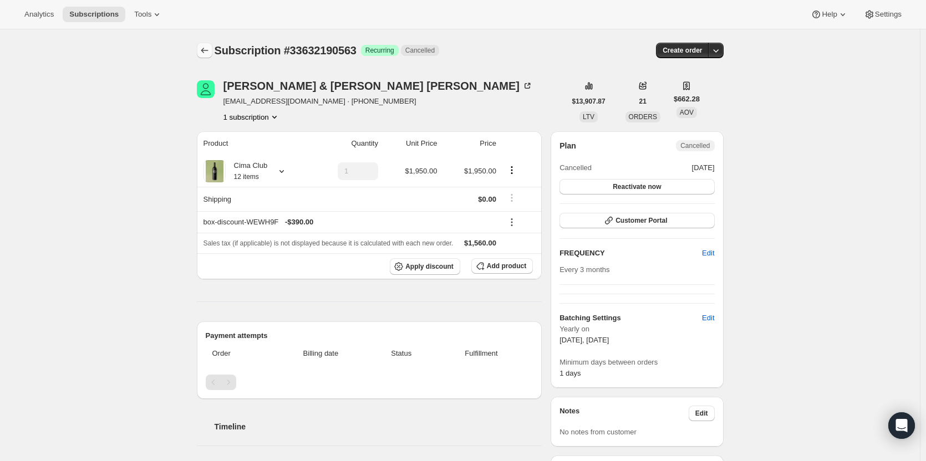
click at [210, 53] on icon "Subscriptions" at bounding box center [204, 50] width 11 height 11
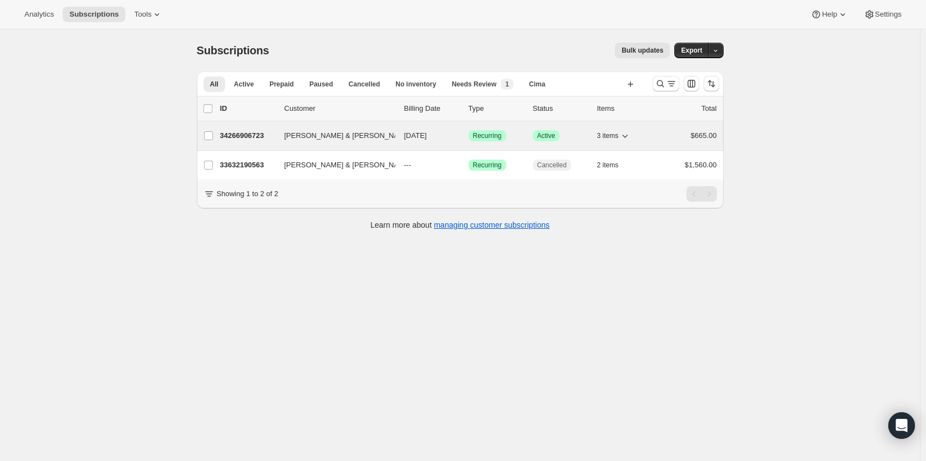
click at [254, 140] on p "34266906723" at bounding box center [247, 135] width 55 height 11
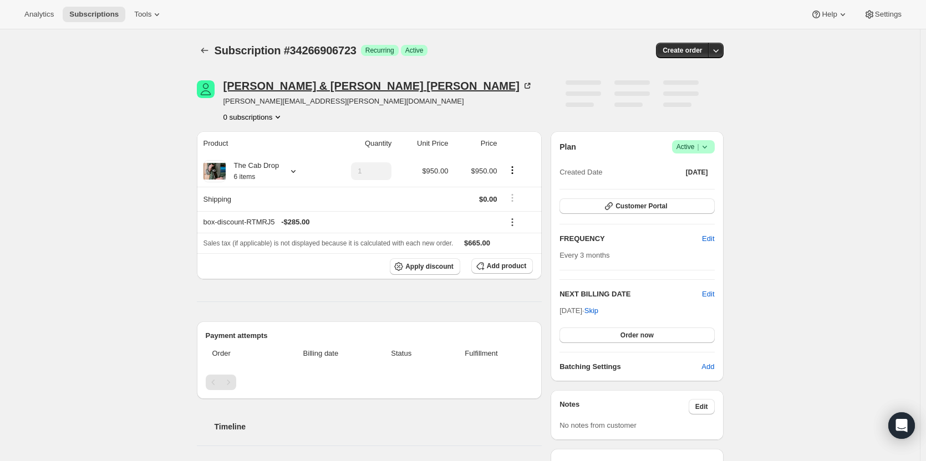
click at [251, 85] on div "[PERSON_NAME] & [PERSON_NAME]" at bounding box center [378, 85] width 310 height 11
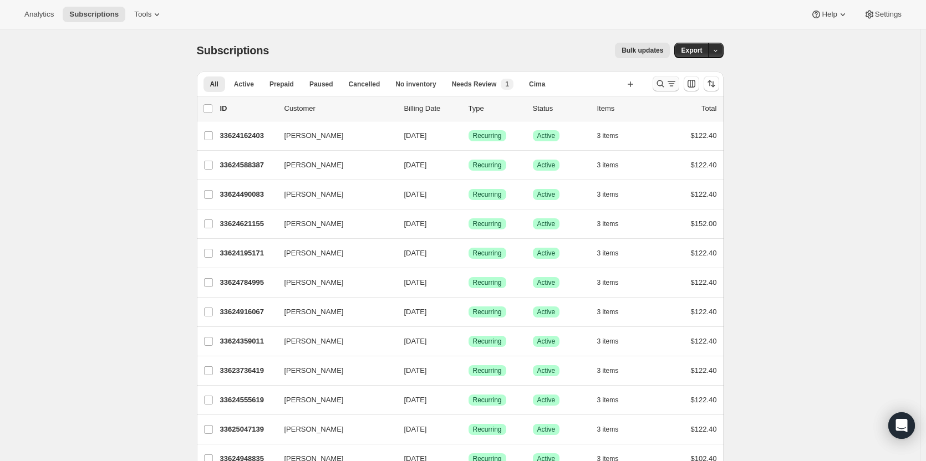
click at [668, 83] on icon "Search and filter results" at bounding box center [671, 83] width 11 height 11
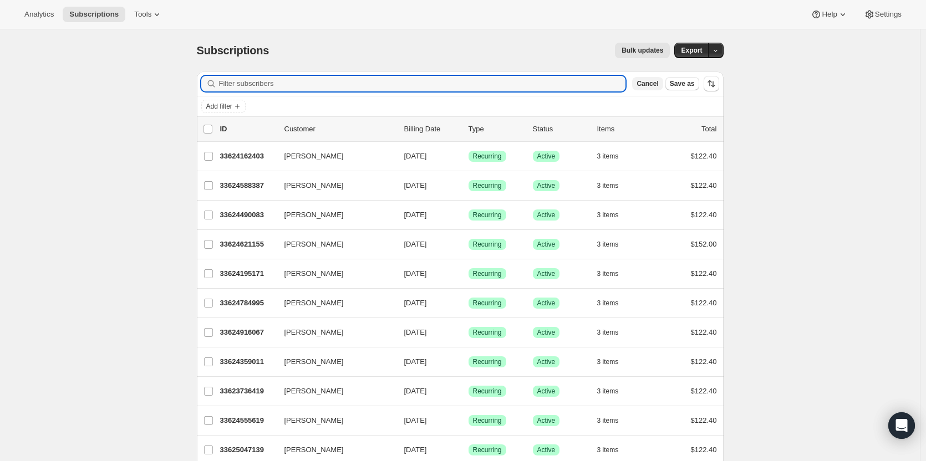
click at [655, 89] on button "Cancel" at bounding box center [647, 83] width 30 height 13
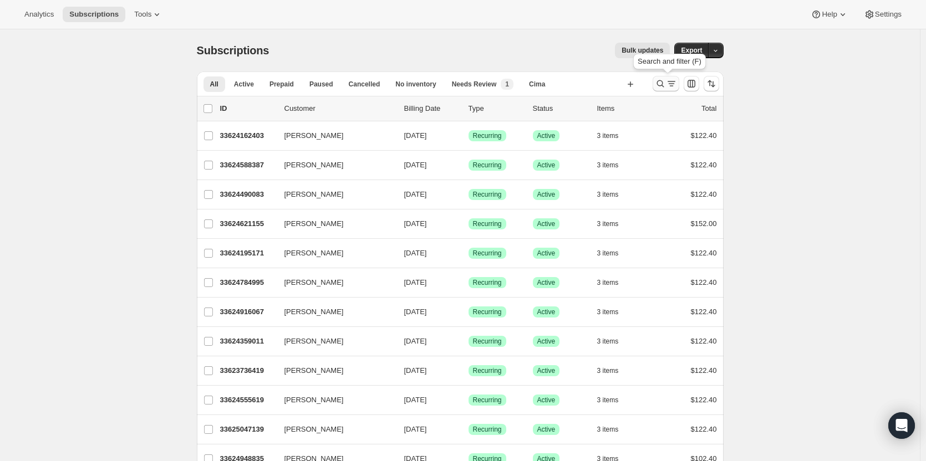
click at [660, 84] on icon "Search and filter results" at bounding box center [660, 83] width 11 height 11
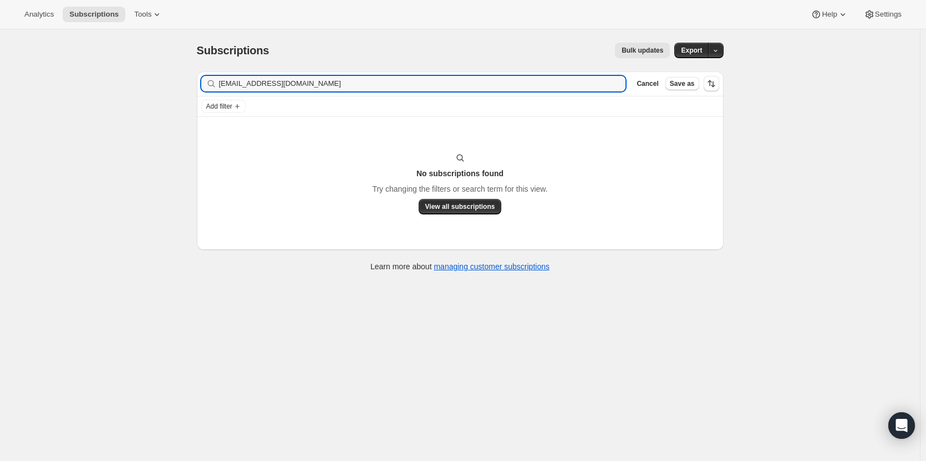
drag, startPoint x: 298, startPoint y: 85, endPoint x: 207, endPoint y: 81, distance: 91.5
click at [207, 81] on div "[EMAIL_ADDRESS][DOMAIN_NAME] Clear" at bounding box center [413, 84] width 425 height 16
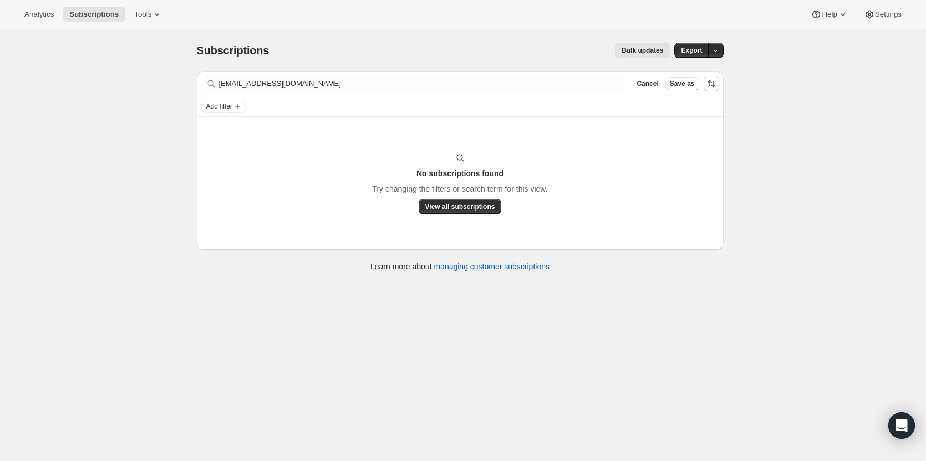
click at [207, 81] on div "[EMAIL_ADDRESS][DOMAIN_NAME] Clear" at bounding box center [413, 84] width 425 height 16
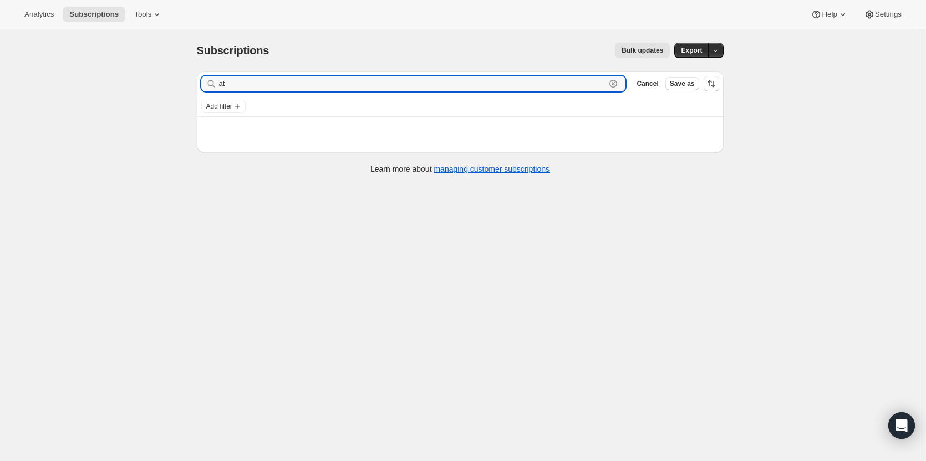
type input "a"
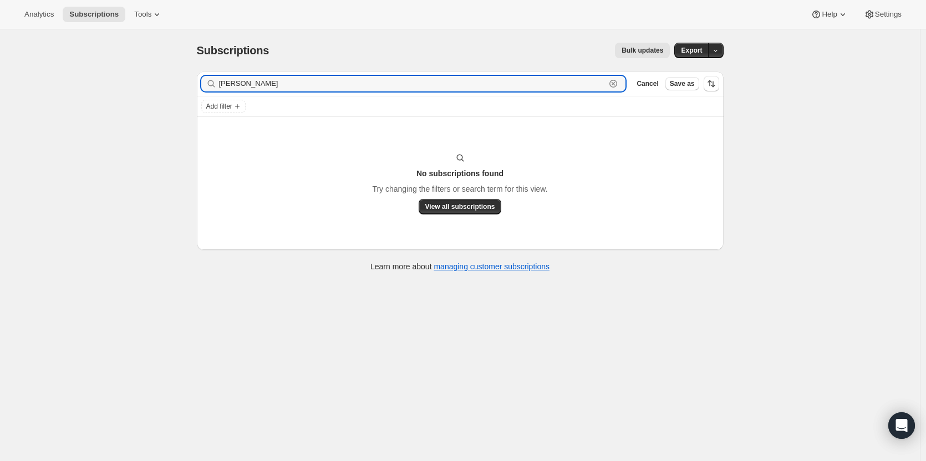
type input "[PERSON_NAME]"
drag, startPoint x: 264, startPoint y: 84, endPoint x: 214, endPoint y: 79, distance: 50.1
click at [214, 79] on div "[PERSON_NAME] Clear" at bounding box center [413, 84] width 425 height 16
